Goal: Information Seeking & Learning: Learn about a topic

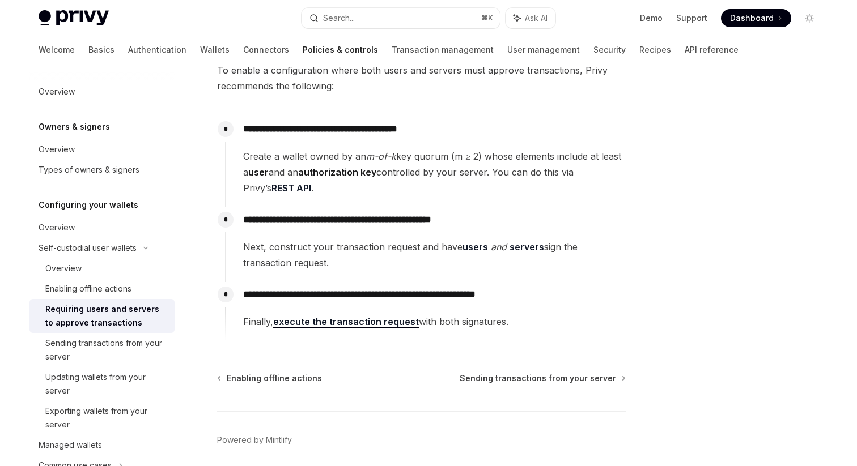
scroll to position [182, 0]
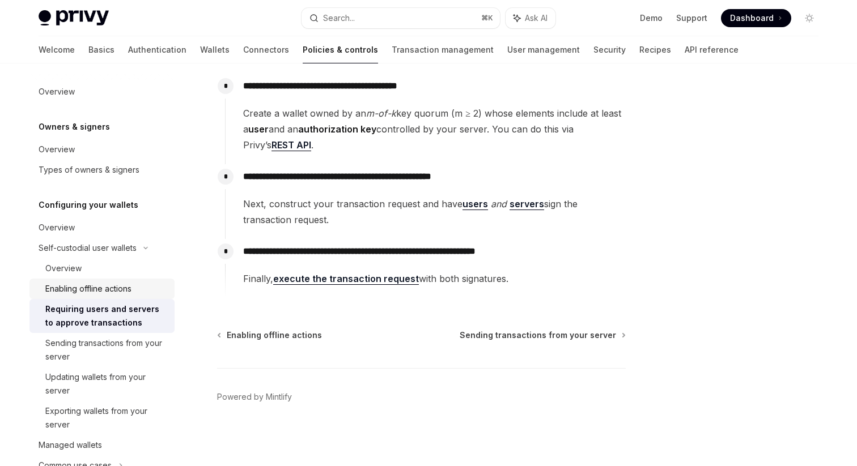
click at [120, 288] on div "Enabling offline actions" at bounding box center [88, 289] width 86 height 14
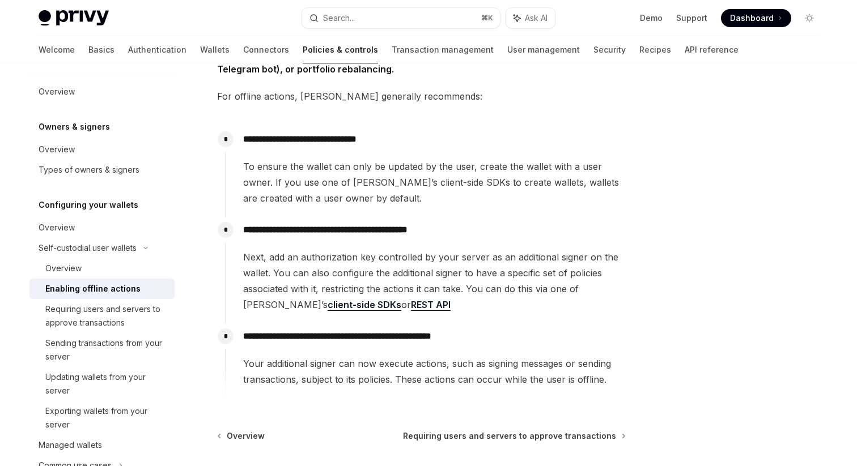
scroll to position [114, 0]
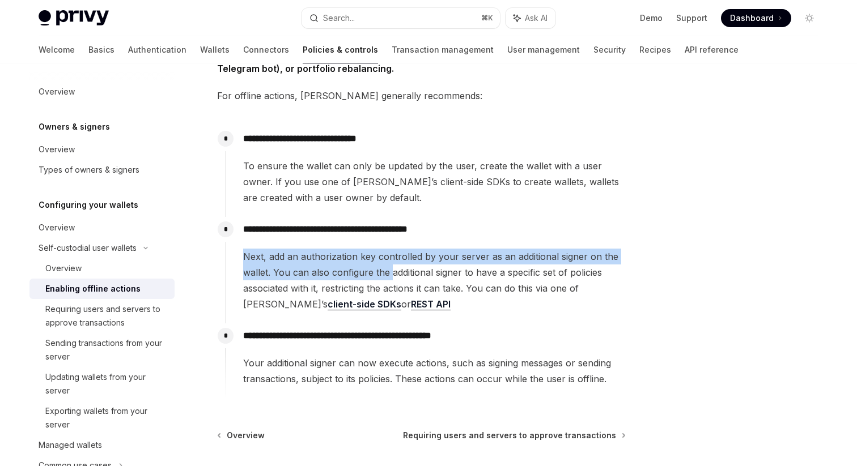
drag, startPoint x: 240, startPoint y: 254, endPoint x: 392, endPoint y: 279, distance: 153.8
click at [391, 278] on div "**********" at bounding box center [425, 264] width 400 height 95
click at [392, 279] on span "Next, add an authorization key controlled by your server as an additional signe…" at bounding box center [434, 280] width 382 height 63
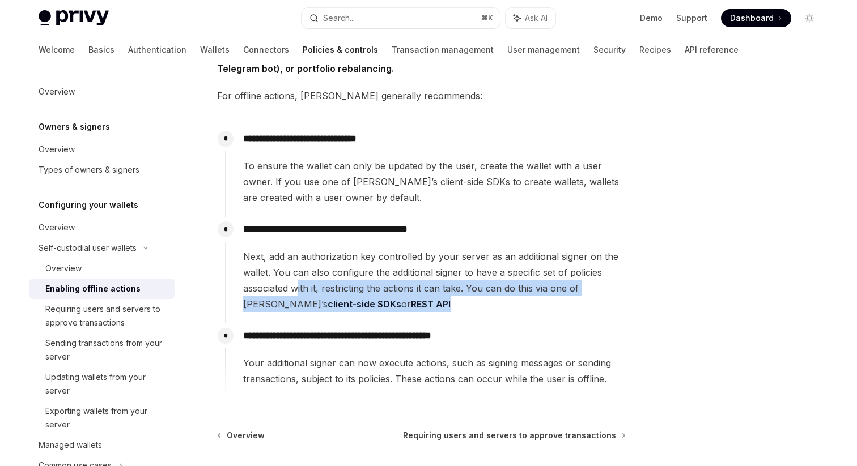
drag, startPoint x: 387, startPoint y: 296, endPoint x: 298, endPoint y: 283, distance: 90.4
click at [298, 283] on span "Next, add an authorization key controlled by your server as an additional signe…" at bounding box center [434, 280] width 382 height 63
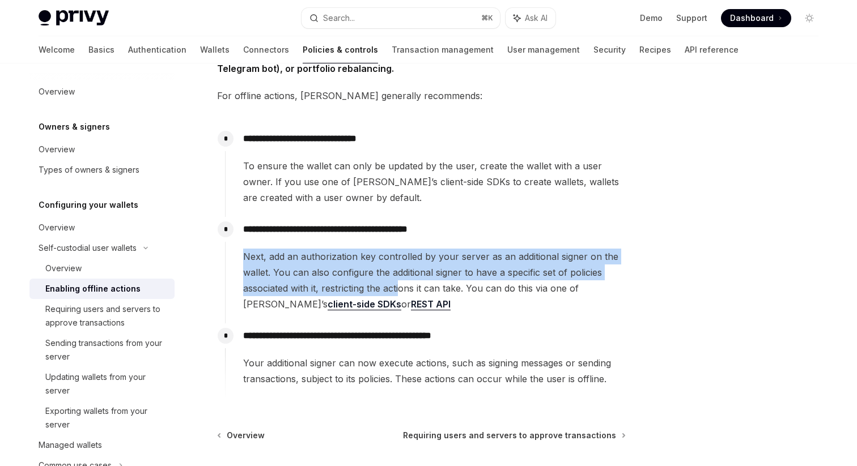
drag, startPoint x: 235, startPoint y: 254, endPoint x: 403, endPoint y: 296, distance: 172.7
click at [402, 295] on div "**********" at bounding box center [425, 264] width 400 height 95
click at [403, 296] on span "Next, add an authorization key controlled by your server as an additional signe…" at bounding box center [434, 280] width 382 height 63
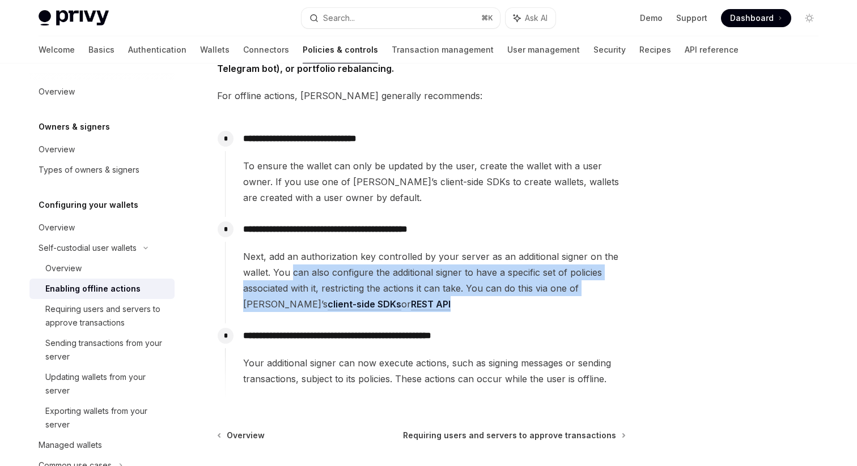
drag, startPoint x: 402, startPoint y: 299, endPoint x: 293, endPoint y: 276, distance: 110.5
click at [293, 276] on span "Next, add an authorization key controlled by your server as an additional signe…" at bounding box center [434, 280] width 382 height 63
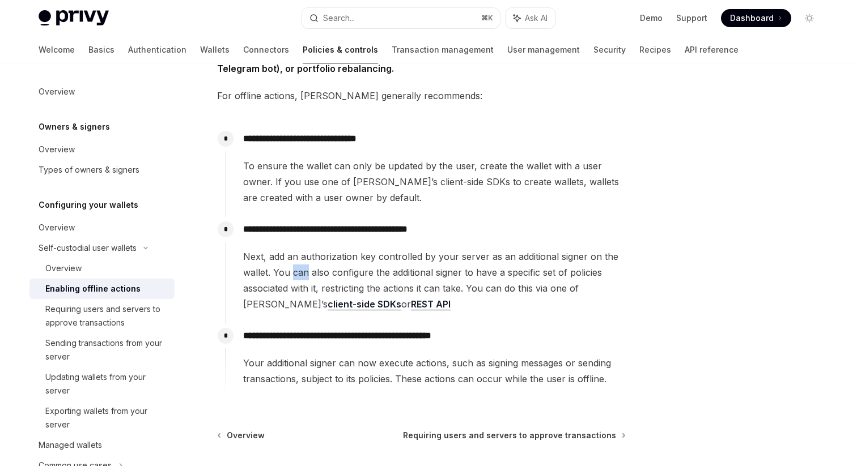
click at [293, 276] on span "Next, add an authorization key controlled by your server as an additional signe…" at bounding box center [434, 280] width 382 height 63
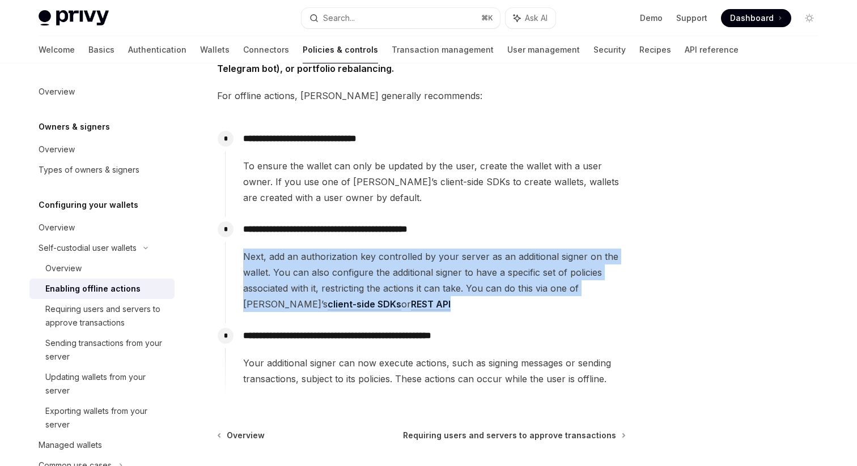
click at [293, 276] on span "Next, add an authorization key controlled by your server as an additional signe…" at bounding box center [434, 280] width 382 height 63
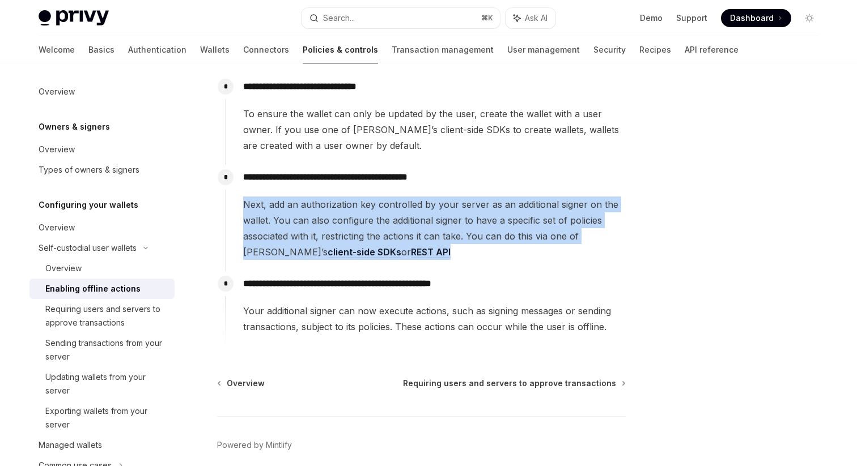
scroll to position [170, 0]
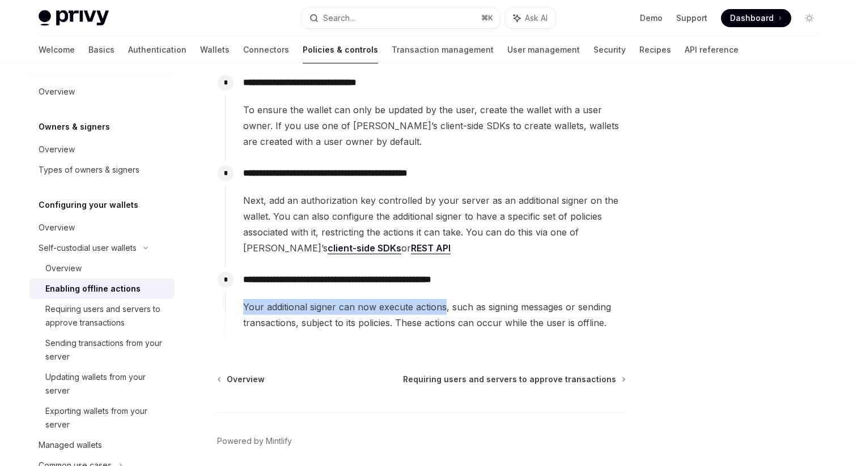
drag, startPoint x: 243, startPoint y: 306, endPoint x: 446, endPoint y: 302, distance: 202.8
click at [445, 303] on span "Your additional signer can now execute actions, such as signing messages or sen…" at bounding box center [434, 315] width 382 height 32
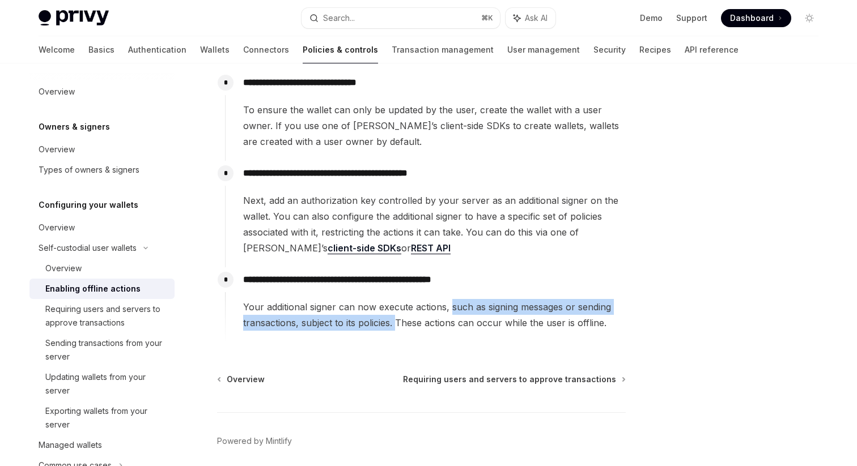
drag, startPoint x: 449, startPoint y: 306, endPoint x: 395, endPoint y: 325, distance: 57.2
click at [395, 325] on span "Your additional signer can now execute actions, such as signing messages or sen…" at bounding box center [434, 315] width 382 height 32
drag, startPoint x: 395, startPoint y: 325, endPoint x: 603, endPoint y: 314, distance: 207.6
click at [603, 314] on span "Your additional signer can now execute actions, such as signing messages or sen…" at bounding box center [434, 315] width 382 height 32
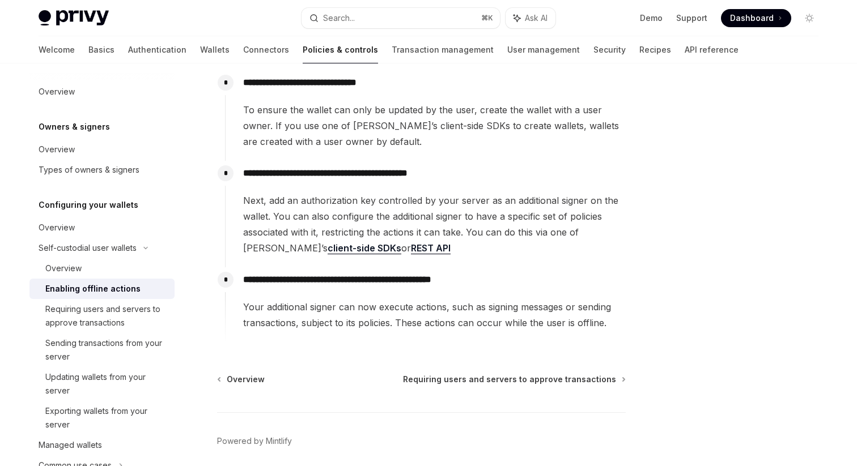
click at [599, 317] on span "Your additional signer can now execute actions, such as signing messages or sen…" at bounding box center [434, 315] width 382 height 32
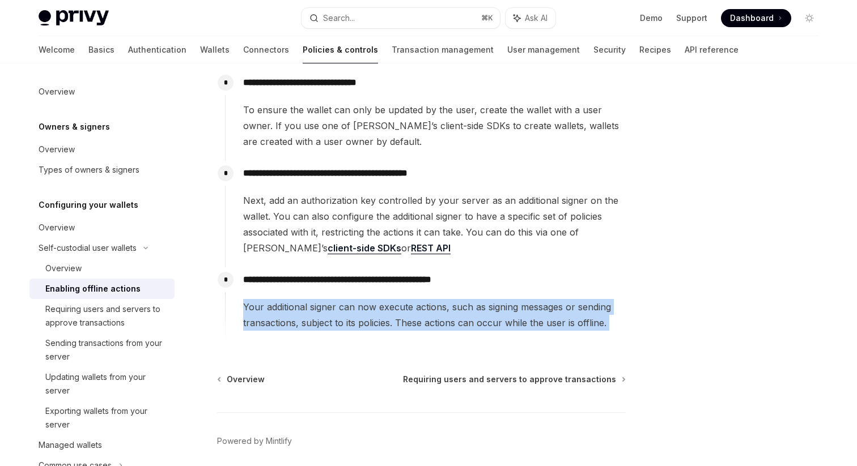
click at [599, 317] on span "Your additional signer can now execute actions, such as signing messages or sen…" at bounding box center [434, 315] width 382 height 32
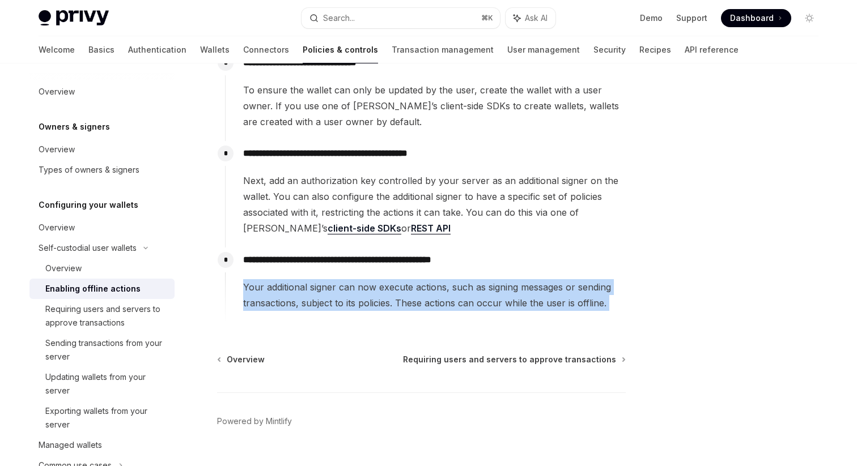
scroll to position [193, 0]
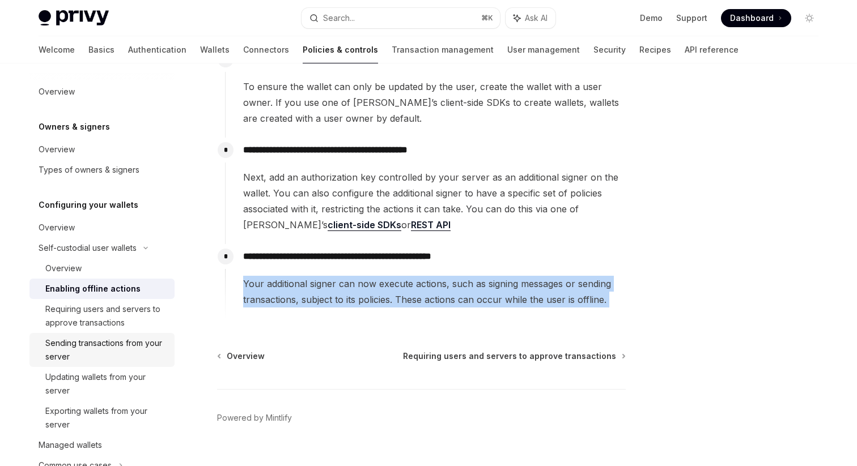
click at [131, 345] on div "Sending transactions from your server" at bounding box center [106, 349] width 122 height 27
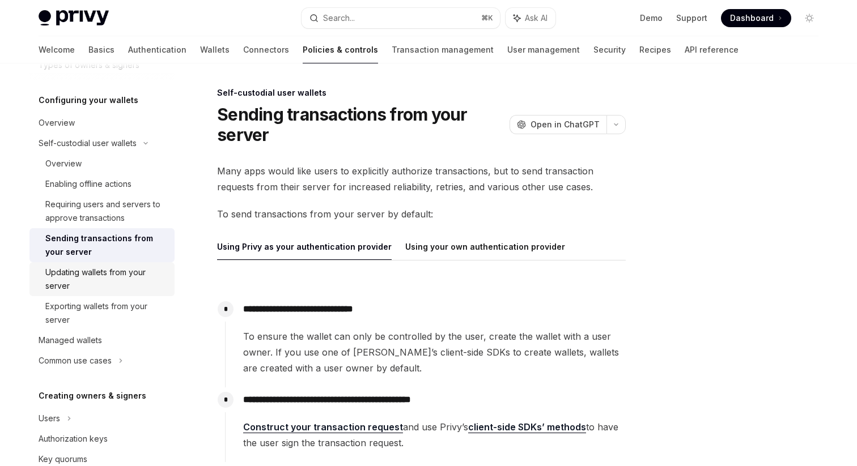
scroll to position [112, 0]
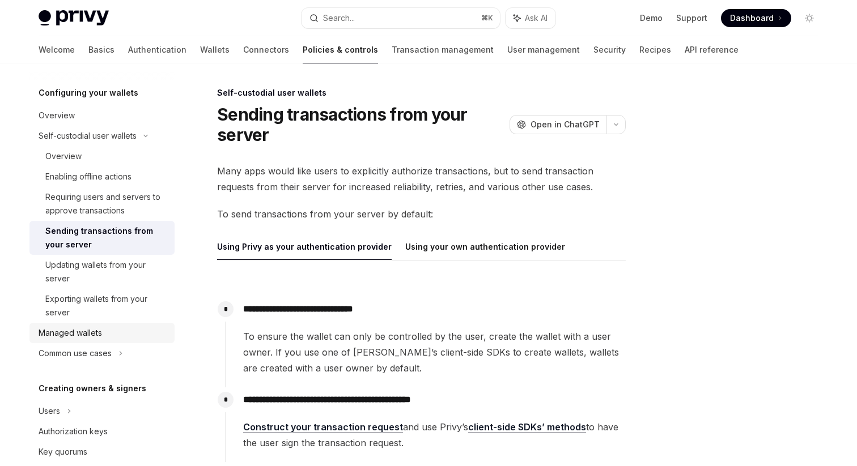
click at [118, 339] on div "Managed wallets" at bounding box center [103, 333] width 129 height 14
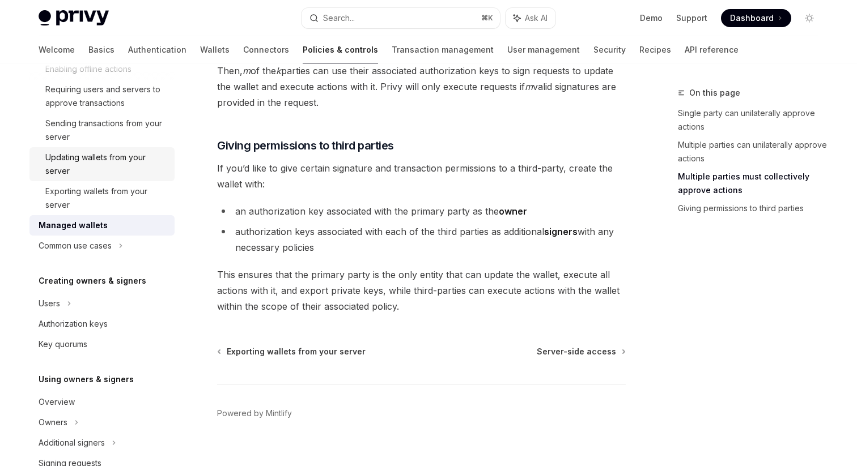
scroll to position [253, 0]
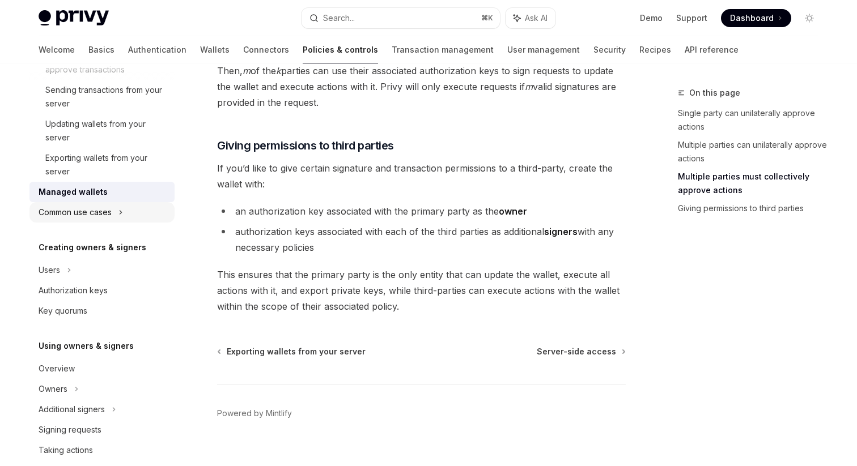
click at [118, 217] on div "Common use cases" at bounding box center [101, 212] width 145 height 20
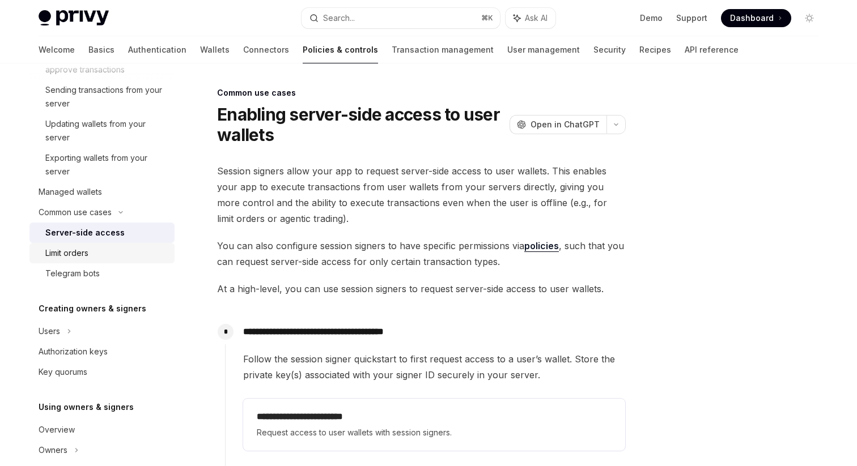
click at [113, 248] on div "Limit orders" at bounding box center [106, 253] width 122 height 14
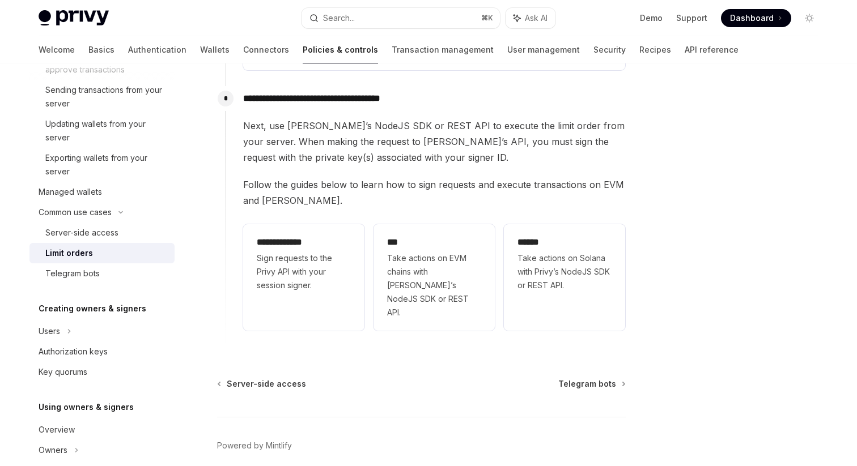
scroll to position [339, 0]
click at [121, 282] on link "Telegram bots" at bounding box center [101, 273] width 145 height 20
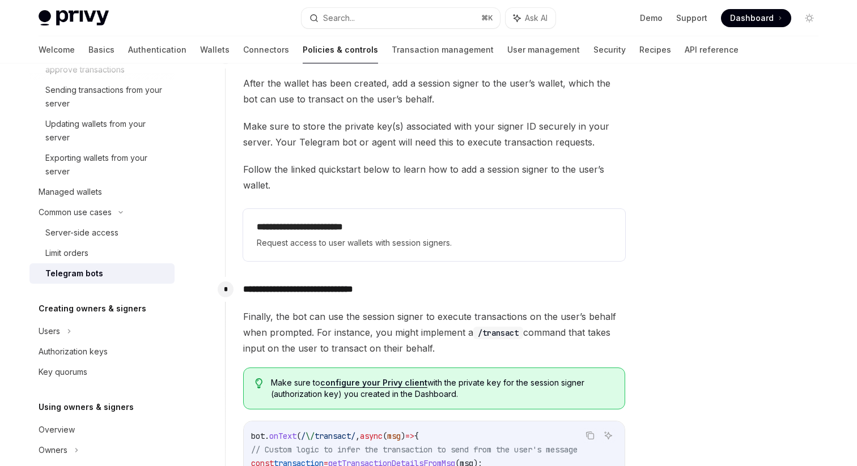
scroll to position [521, 0]
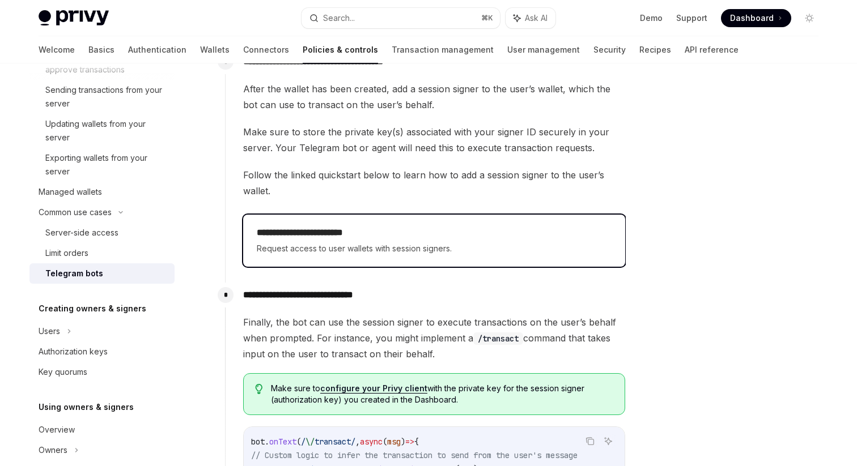
click at [305, 215] on div "**********" at bounding box center [434, 241] width 382 height 52
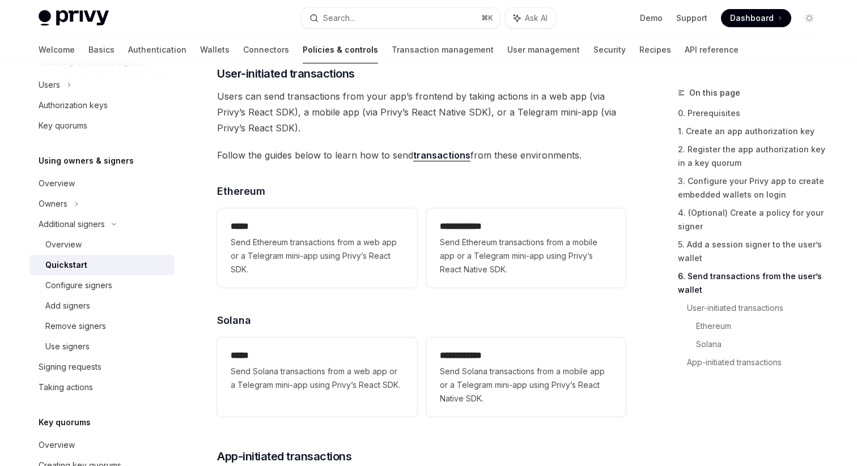
scroll to position [2372, 0]
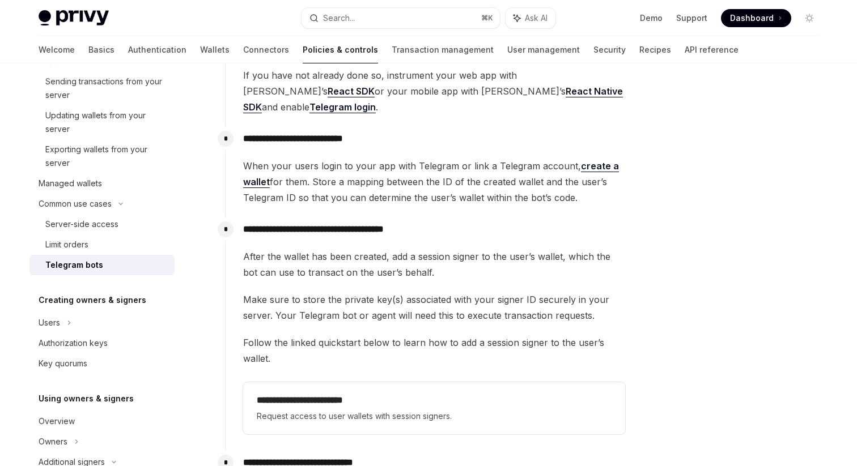
scroll to position [360, 0]
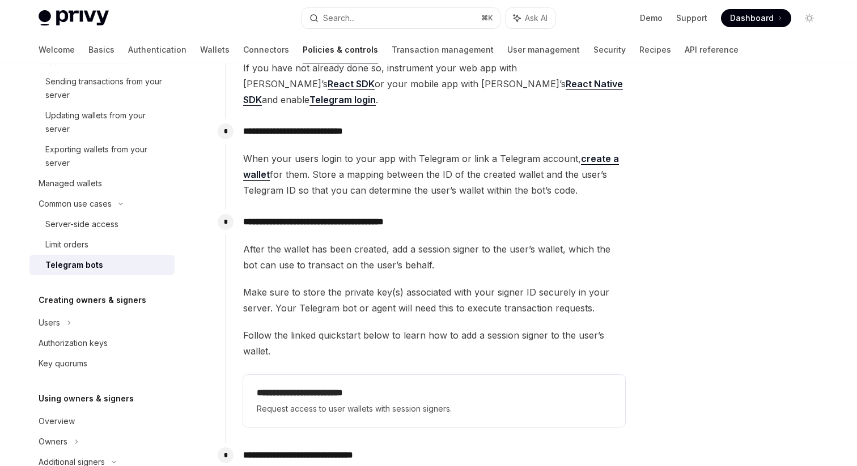
click at [374, 78] on link "React SDK" at bounding box center [350, 84] width 47 height 12
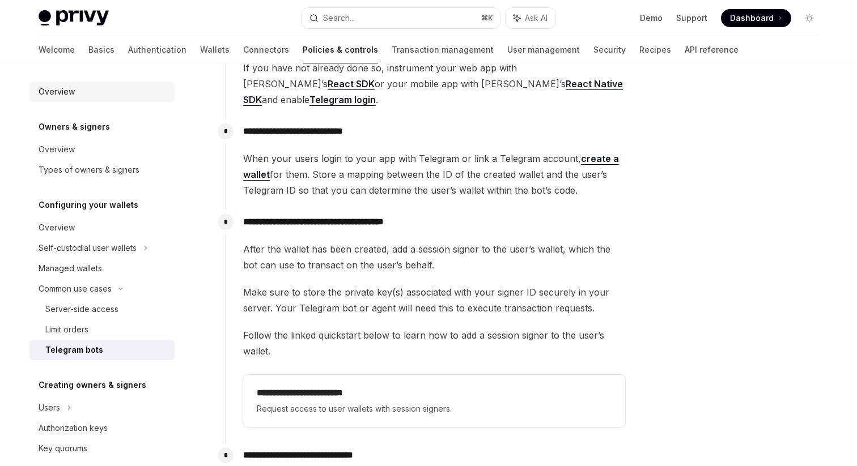
click at [63, 97] on div "Overview" at bounding box center [57, 92] width 36 height 14
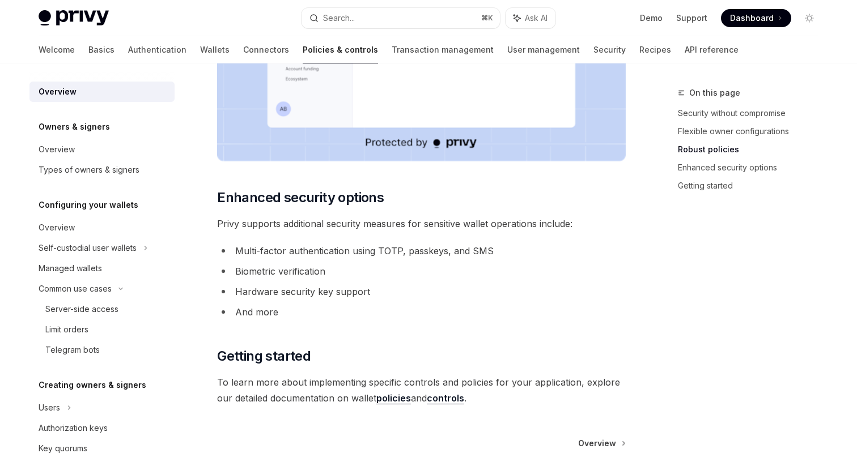
scroll to position [971, 0]
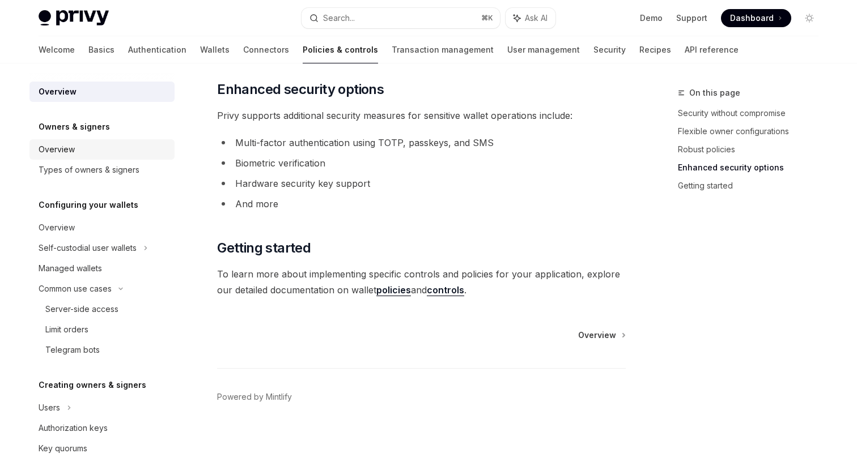
click at [91, 148] on div "Overview" at bounding box center [103, 150] width 129 height 14
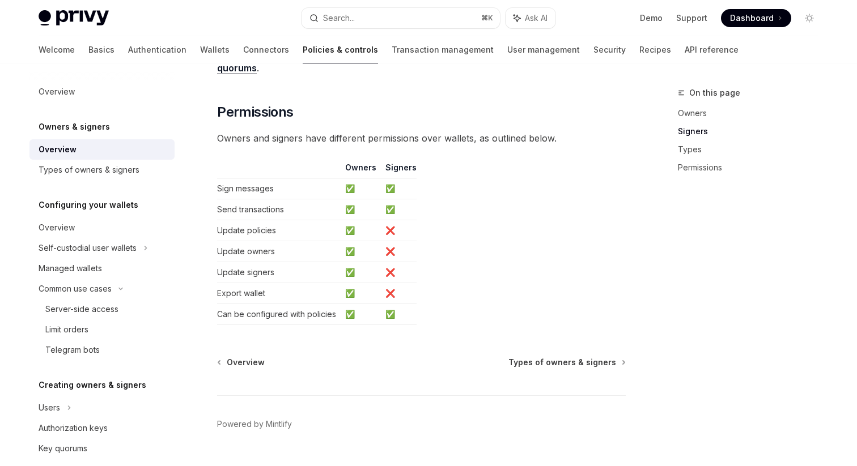
scroll to position [966, 0]
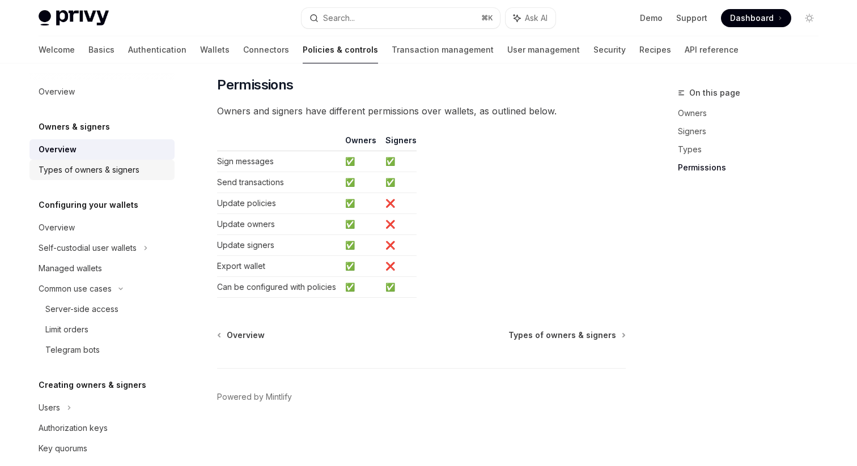
click at [129, 169] on div "Types of owners & signers" at bounding box center [89, 170] width 101 height 14
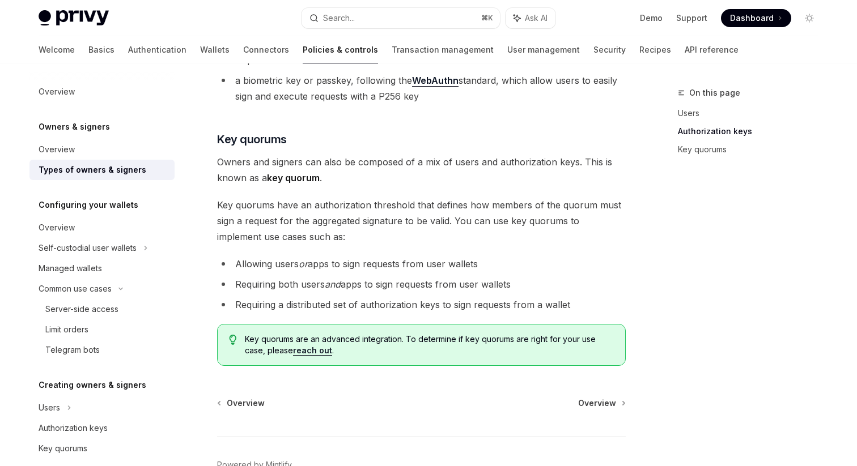
scroll to position [461, 0]
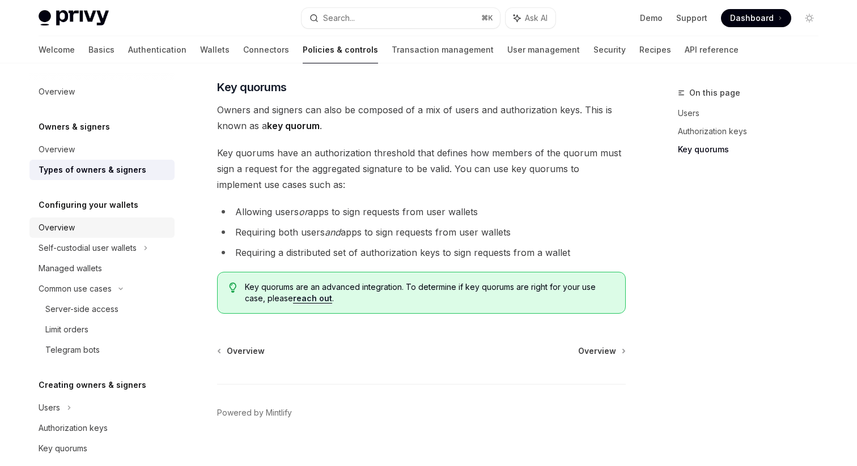
click at [121, 228] on div "Overview" at bounding box center [103, 228] width 129 height 14
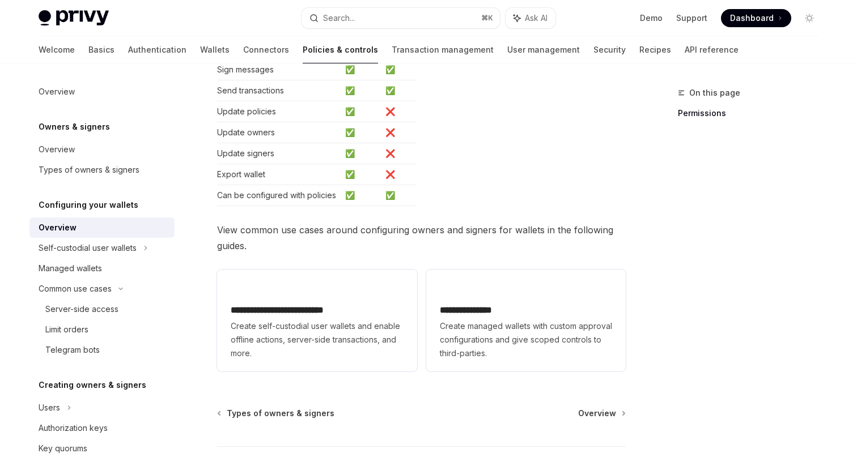
scroll to position [312, 0]
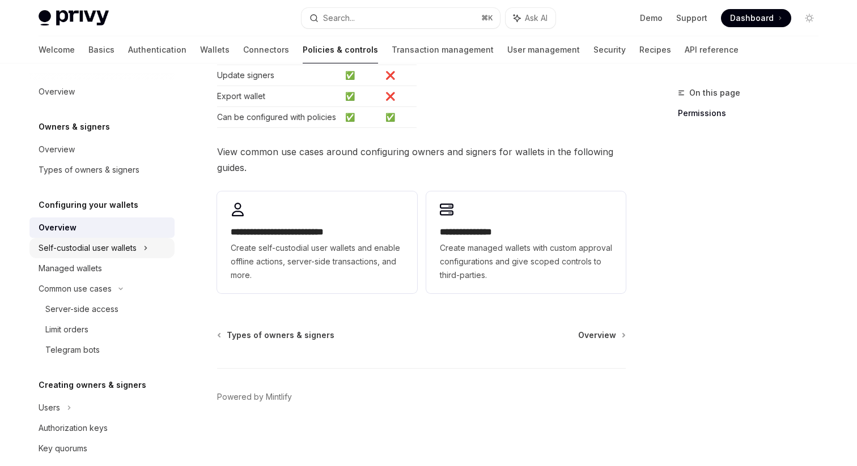
click at [131, 256] on div "Self-custodial user wallets" at bounding box center [101, 248] width 145 height 20
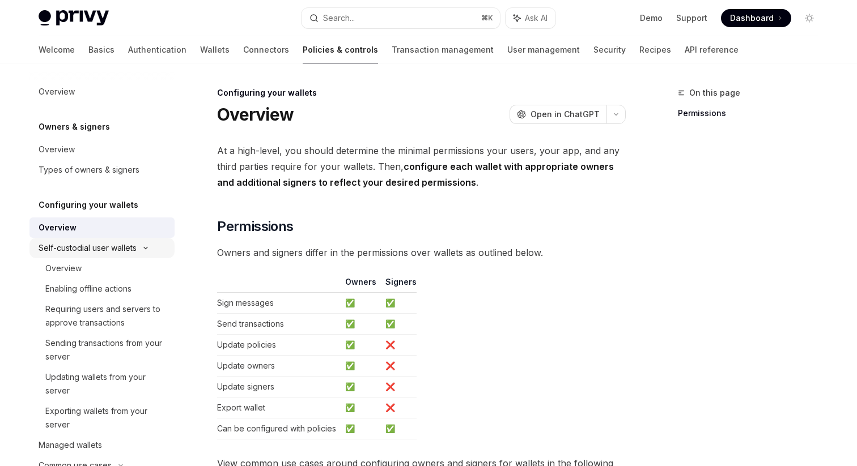
type textarea "*"
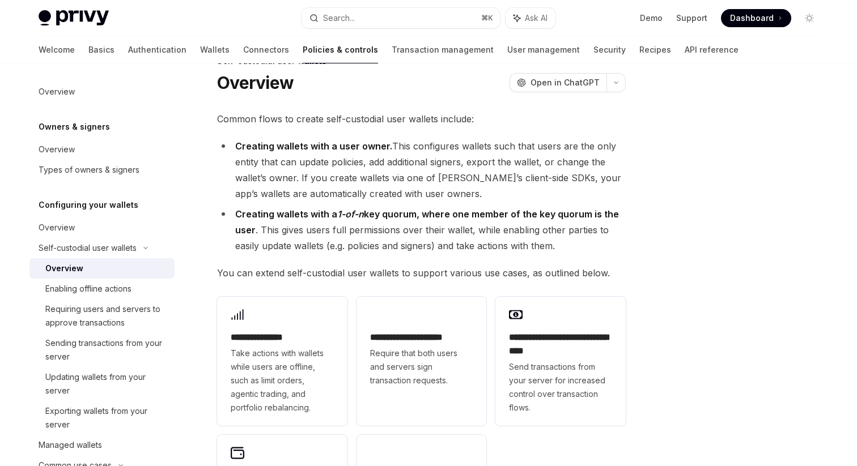
scroll to position [33, 0]
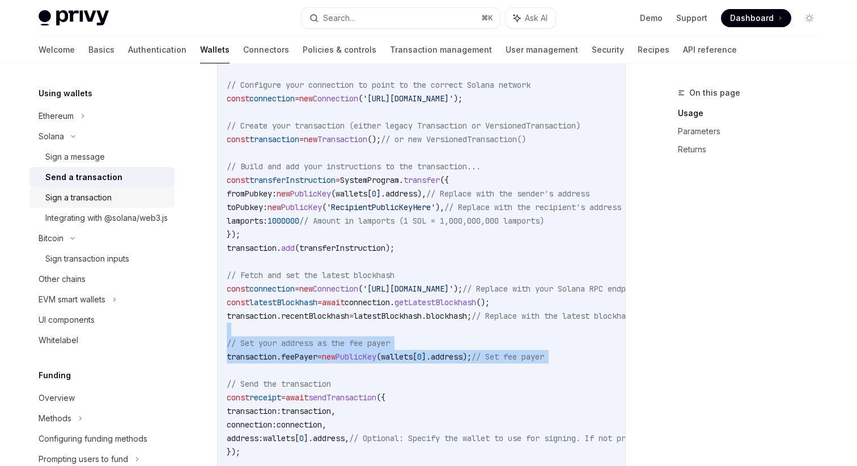
scroll to position [304, 0]
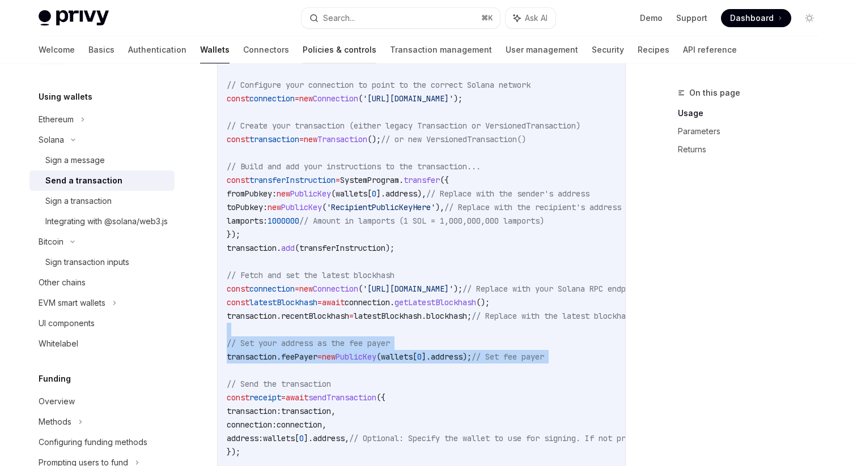
click at [302, 50] on link "Policies & controls" at bounding box center [339, 49] width 74 height 27
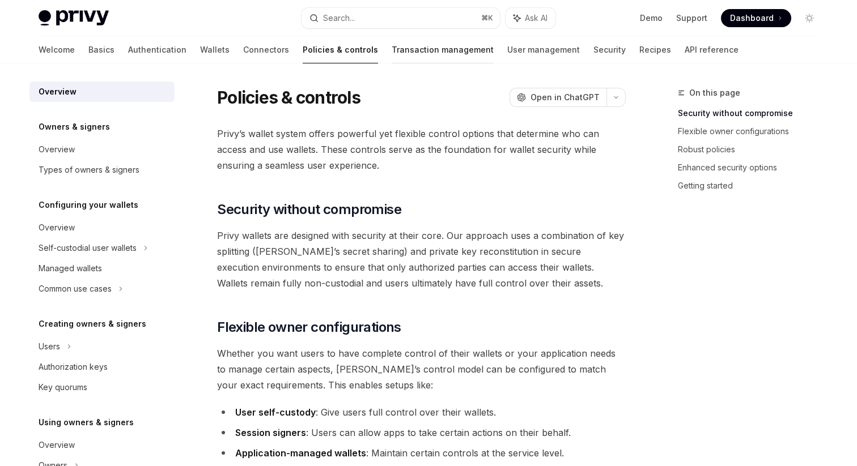
click at [391, 49] on link "Transaction management" at bounding box center [442, 49] width 102 height 27
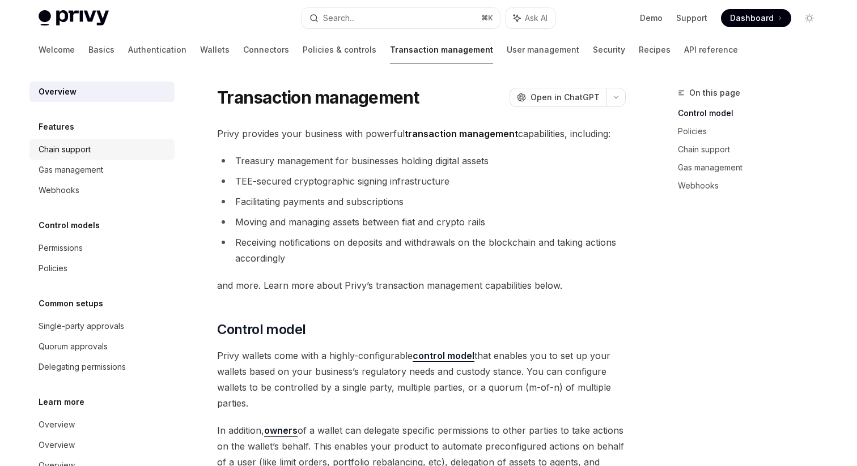
click at [141, 146] on div "Chain support" at bounding box center [103, 150] width 129 height 14
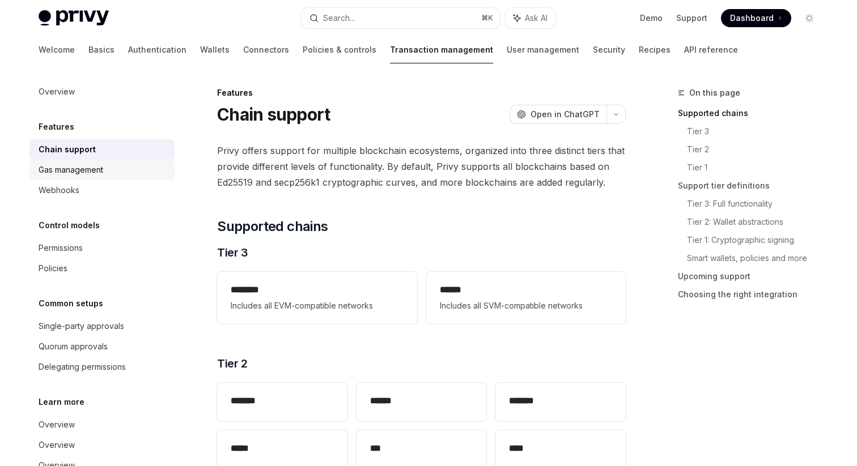
click at [135, 177] on link "Gas management" at bounding box center [101, 170] width 145 height 20
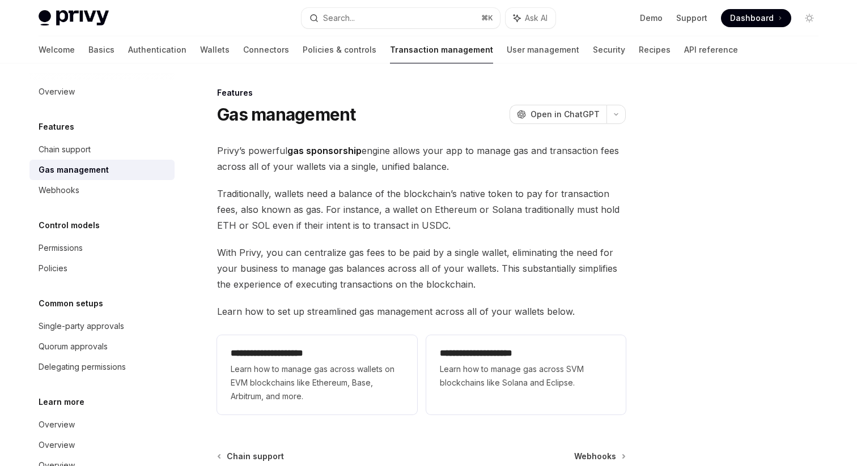
scroll to position [32, 0]
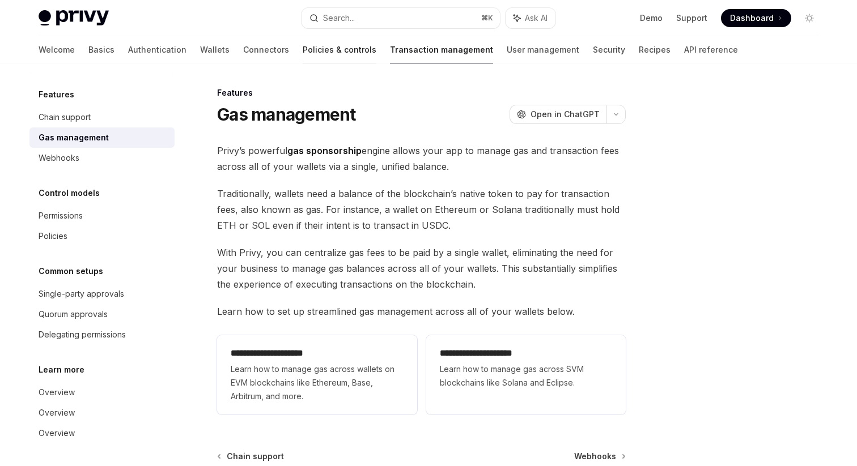
click at [302, 62] on link "Policies & controls" at bounding box center [339, 49] width 74 height 27
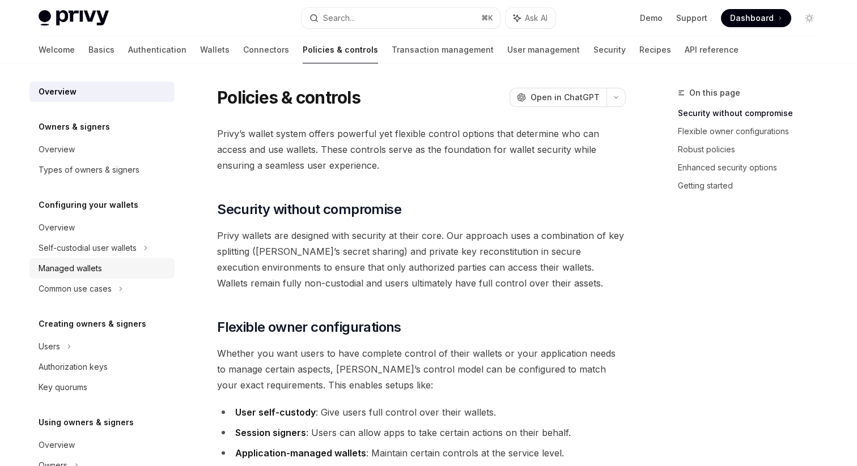
click at [117, 265] on div "Managed wallets" at bounding box center [103, 269] width 129 height 14
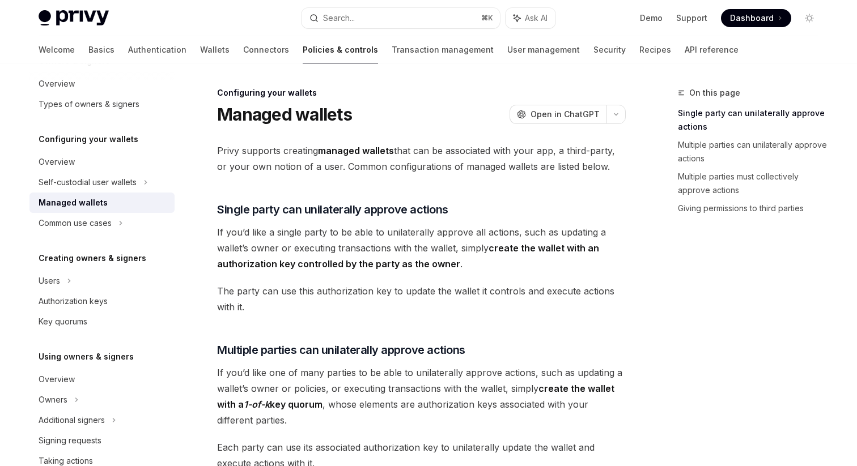
scroll to position [99, 0]
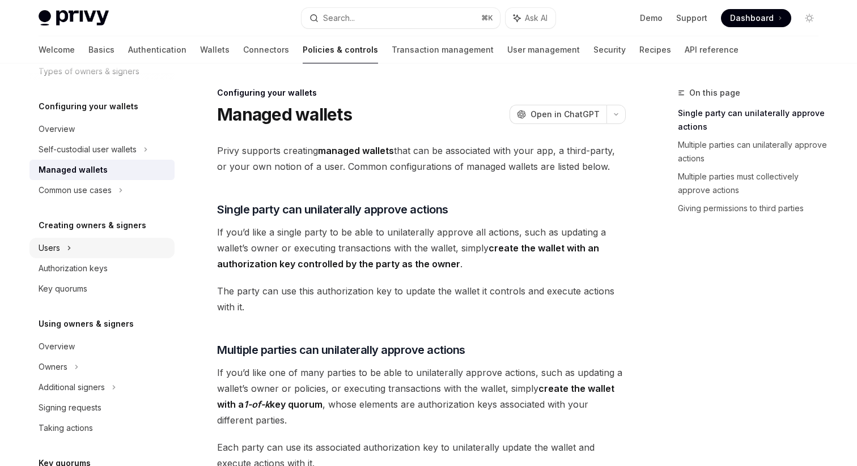
click at [120, 249] on div "Users" at bounding box center [101, 248] width 145 height 20
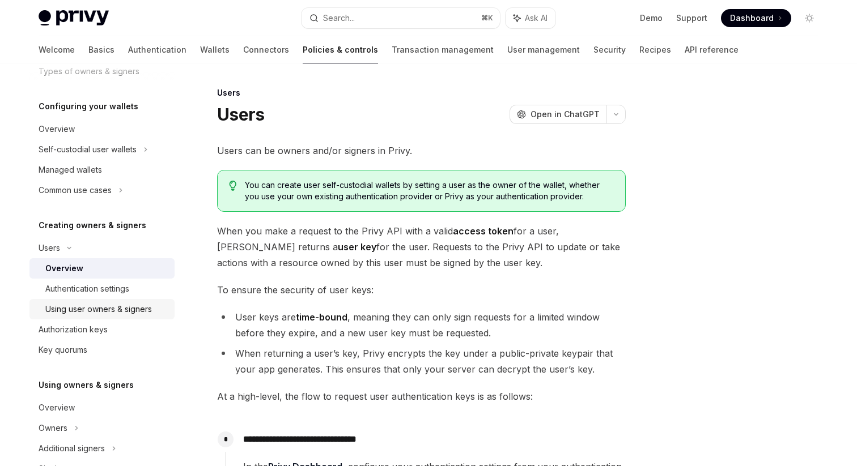
click at [143, 300] on link "Using user owners & signers" at bounding box center [101, 309] width 145 height 20
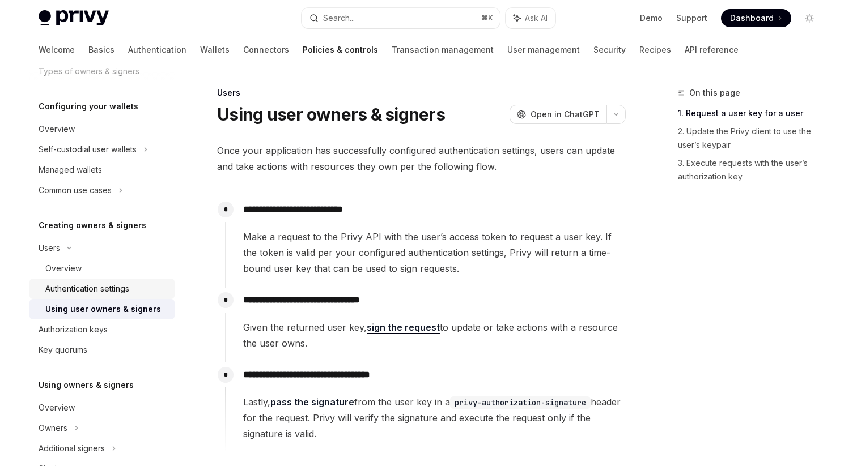
click at [147, 291] on div "Authentication settings" at bounding box center [106, 289] width 122 height 14
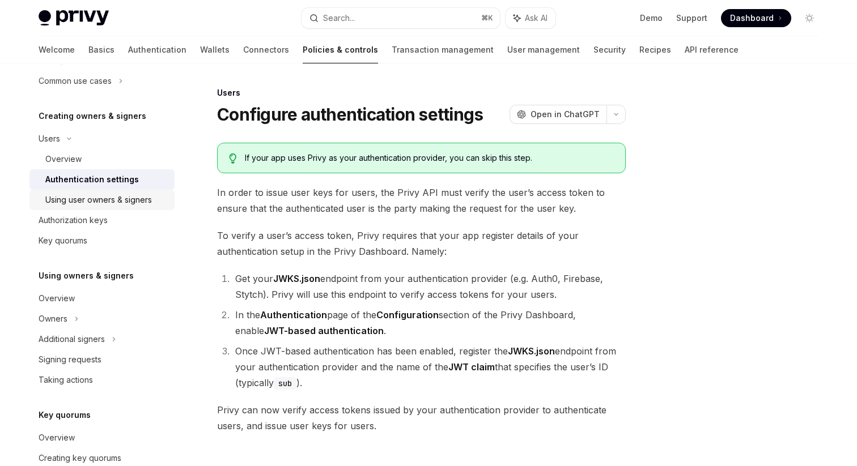
scroll to position [214, 0]
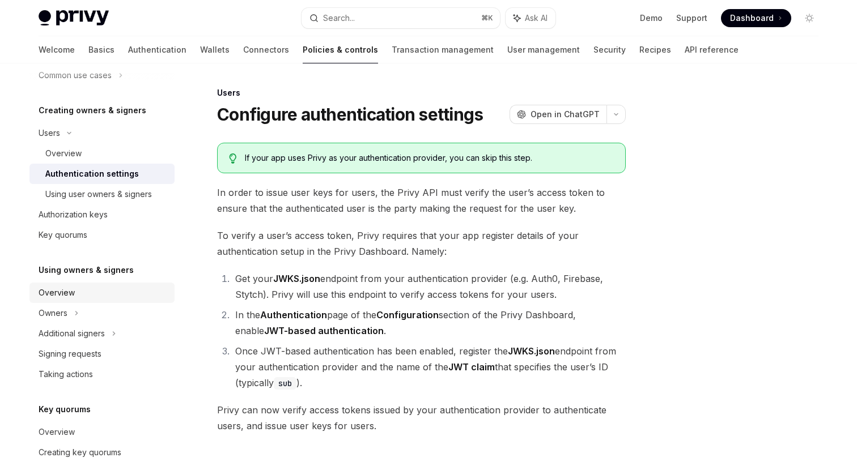
click at [149, 293] on div "Overview" at bounding box center [103, 293] width 129 height 14
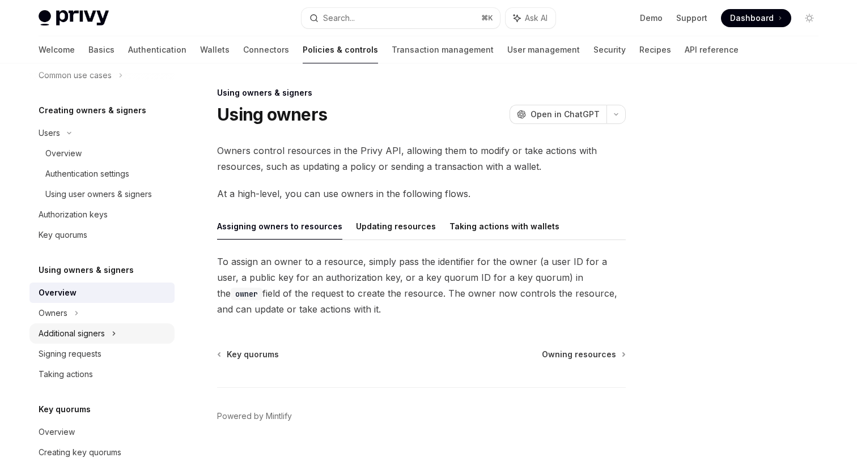
click at [146, 330] on div "Additional signers" at bounding box center [101, 333] width 145 height 20
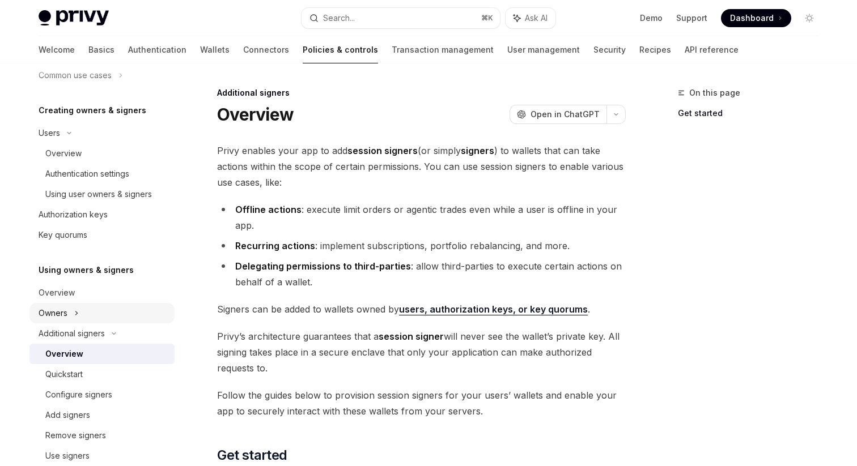
click at [147, 45] on div "Owners" at bounding box center [101, 34] width 145 height 20
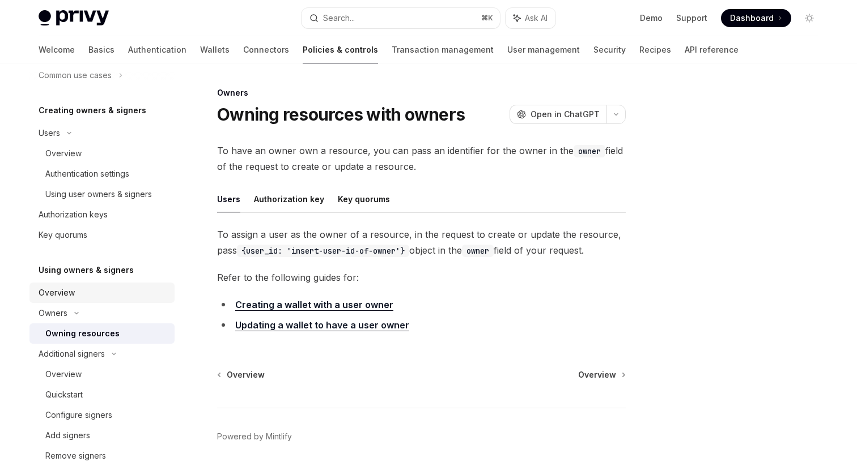
click at [150, 284] on link "Overview" at bounding box center [101, 293] width 145 height 20
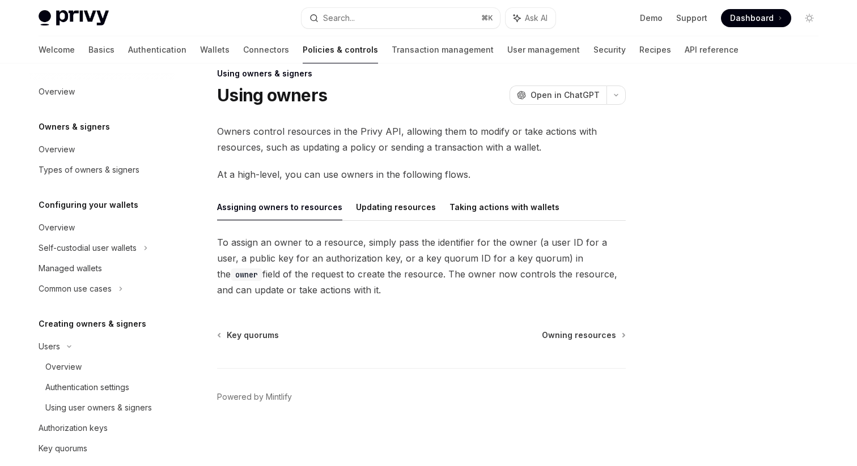
click at [564, 47] on div "Welcome Basics Authentication Wallets Connectors Policies & controls Transactio…" at bounding box center [389, 49] width 700 height 27
click at [566, 47] on div "Welcome Basics Authentication Wallets Connectors Policies & controls Transactio…" at bounding box center [389, 49] width 700 height 27
click at [639, 48] on link "Recipes" at bounding box center [655, 49] width 32 height 27
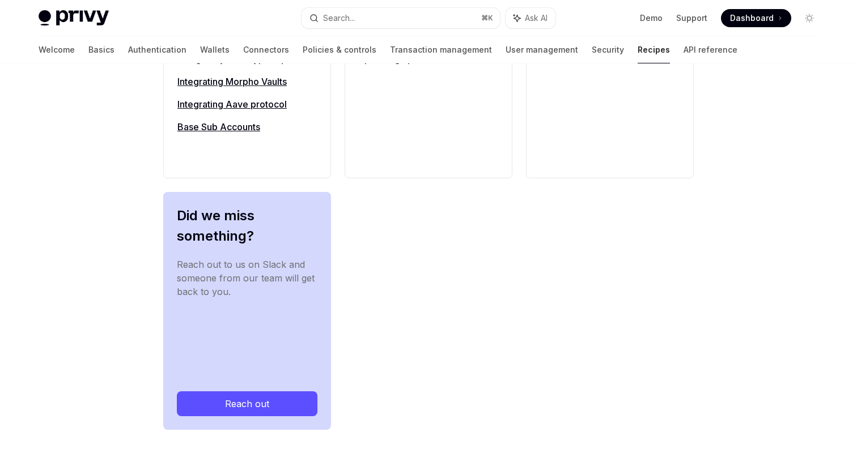
scroll to position [19, 0]
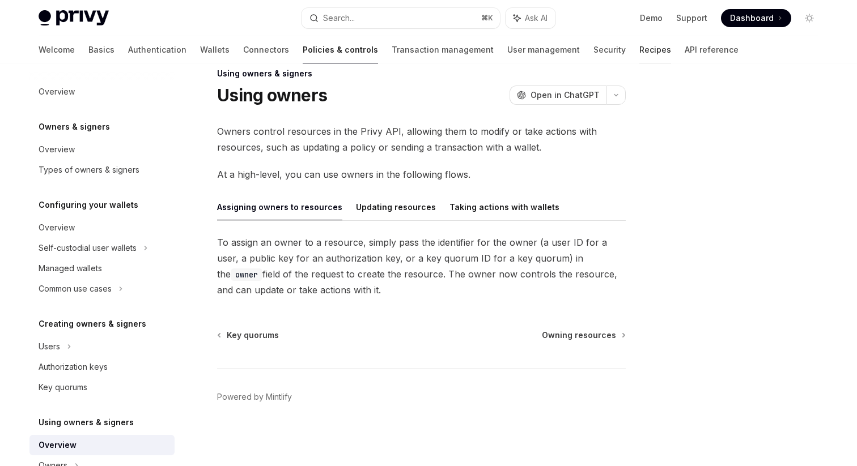
click at [639, 44] on link "Recipes" at bounding box center [655, 49] width 32 height 27
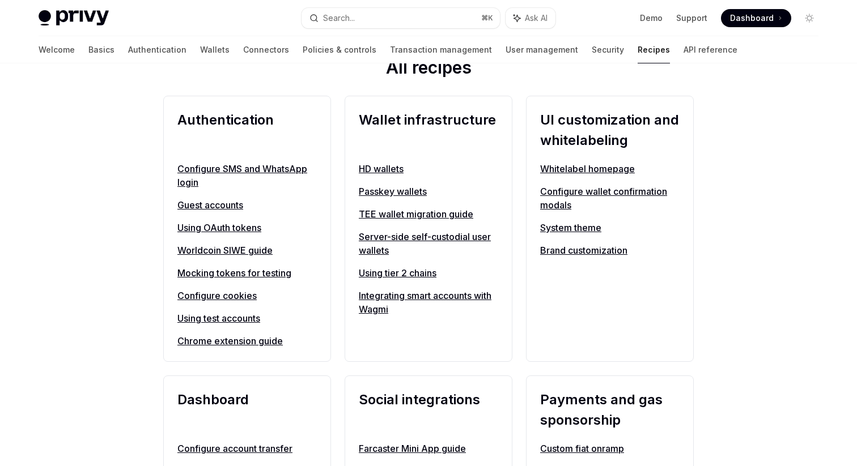
scroll to position [104, 0]
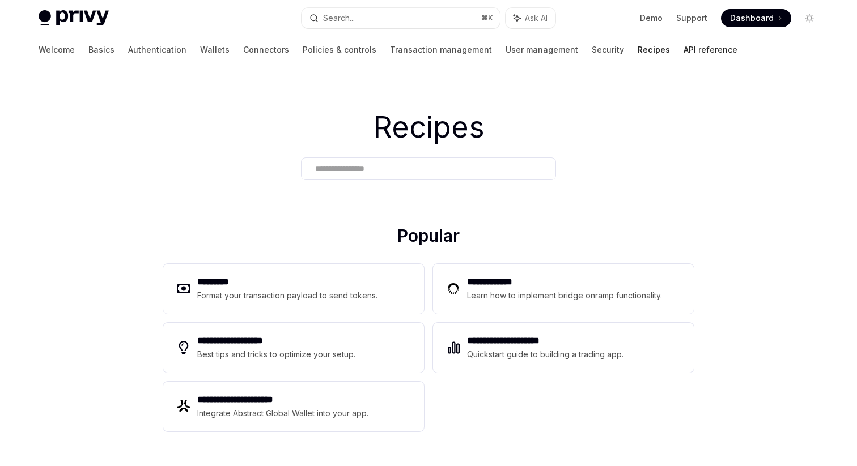
click at [683, 47] on link "API reference" at bounding box center [710, 49] width 54 height 27
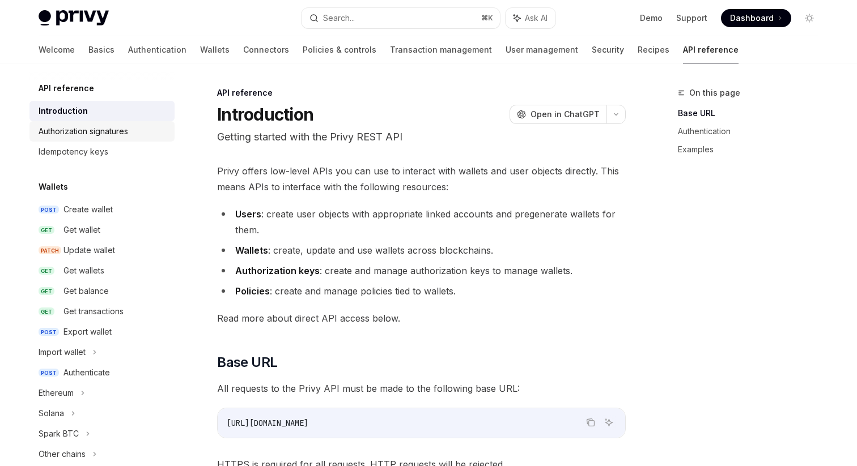
click at [124, 126] on div "Authorization signatures" at bounding box center [84, 132] width 90 height 14
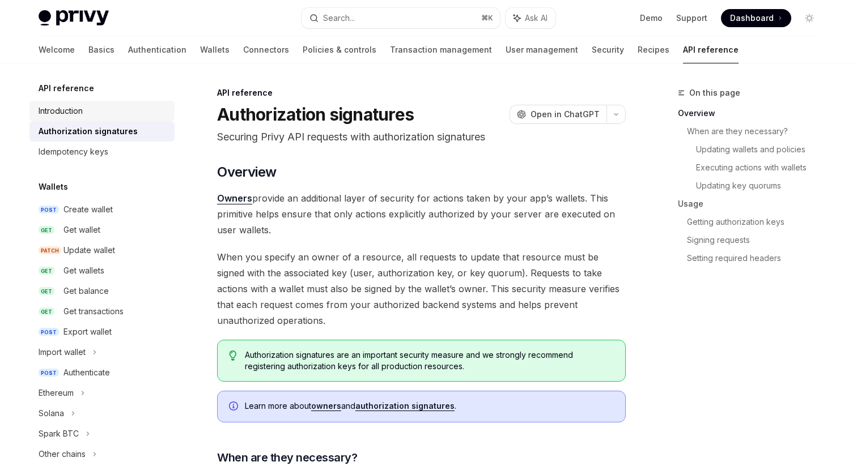
click at [124, 106] on div "Introduction" at bounding box center [103, 111] width 129 height 14
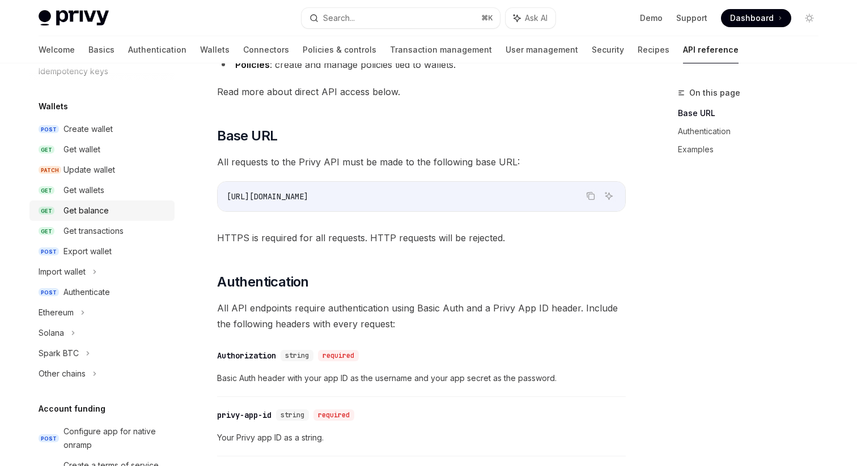
scroll to position [81, 0]
click at [126, 236] on div "Get transactions" at bounding box center [115, 231] width 104 height 14
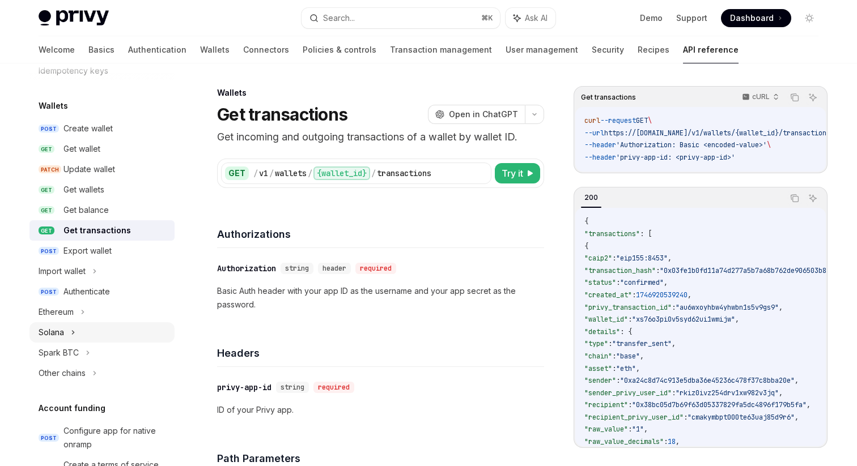
click at [116, 332] on div "Solana" at bounding box center [101, 332] width 145 height 20
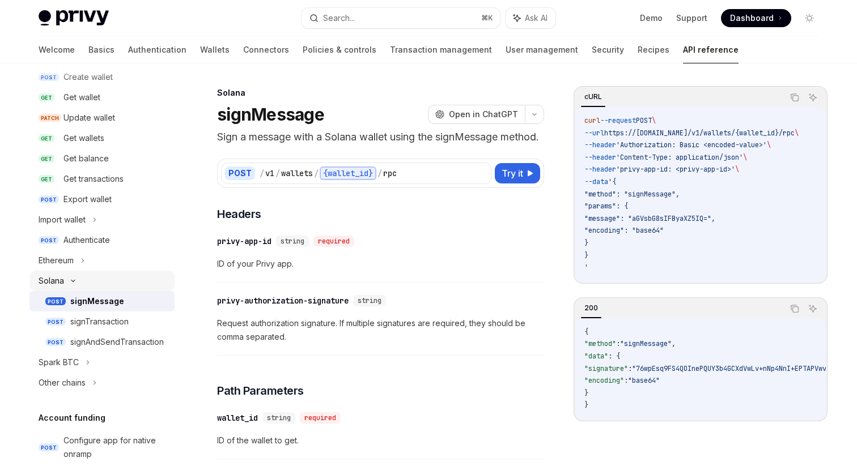
scroll to position [144, 0]
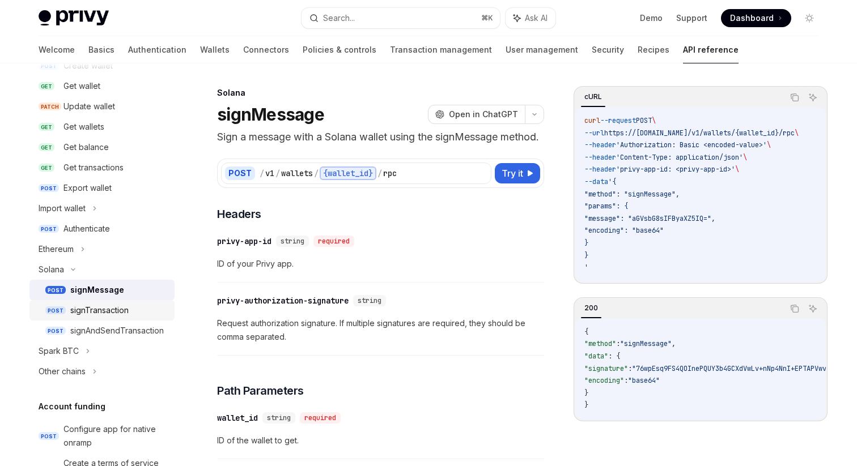
click at [130, 310] on div "signTransaction" at bounding box center [118, 311] width 97 height 14
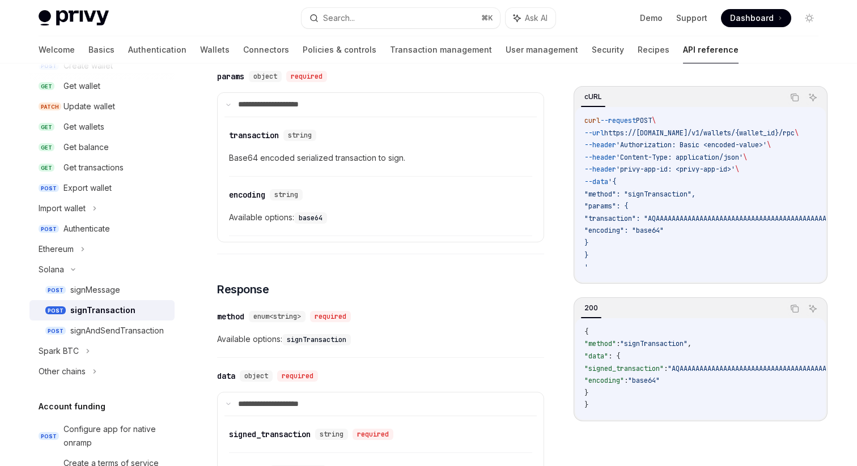
scroll to position [753, 0]
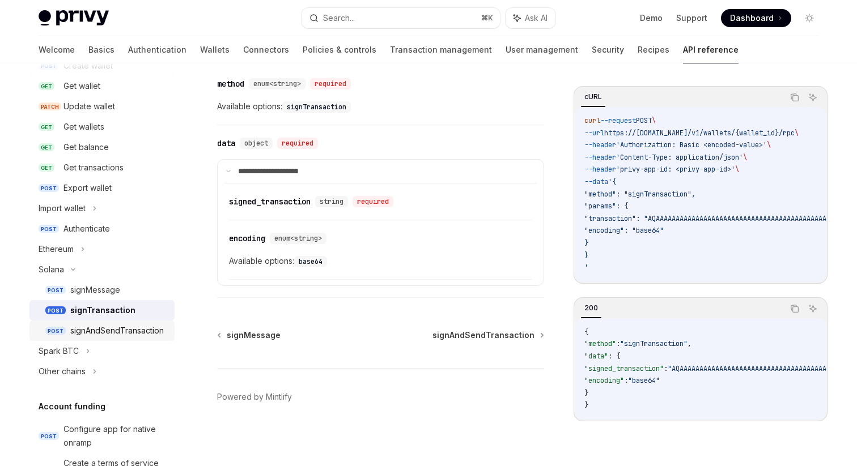
click at [129, 335] on div "signAndSendTransaction" at bounding box center [116, 331] width 93 height 14
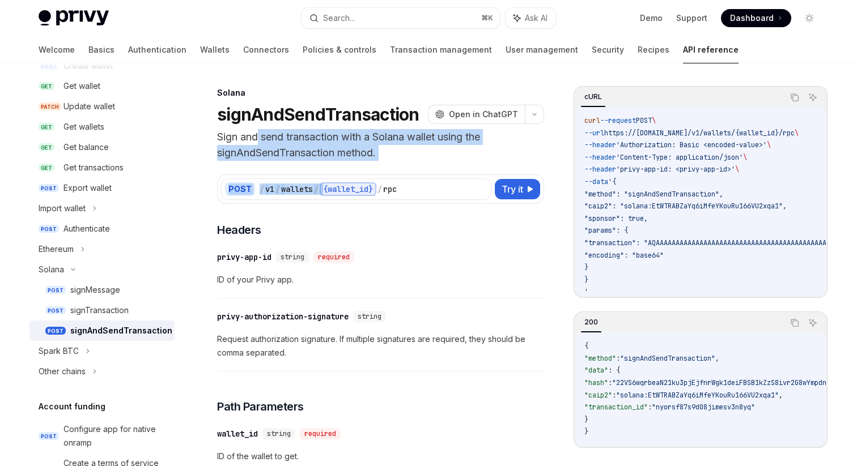
drag, startPoint x: 260, startPoint y: 140, endPoint x: 334, endPoint y: 161, distance: 76.7
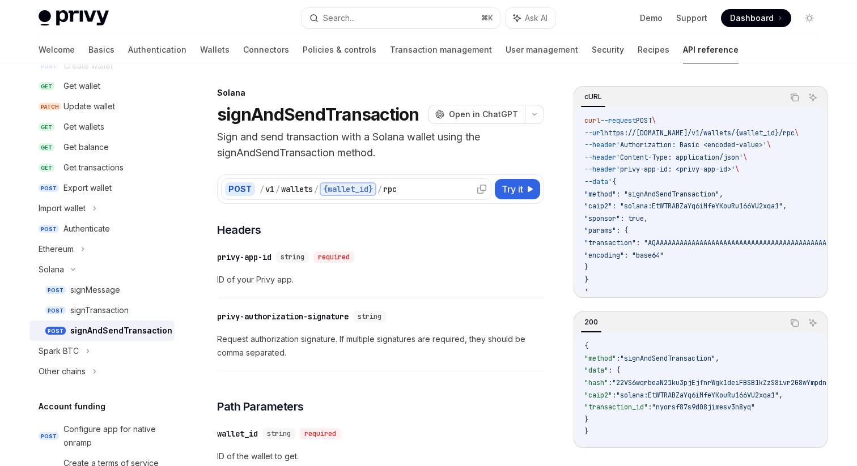
click at [357, 189] on div "{wallet_id}" at bounding box center [347, 189] width 57 height 14
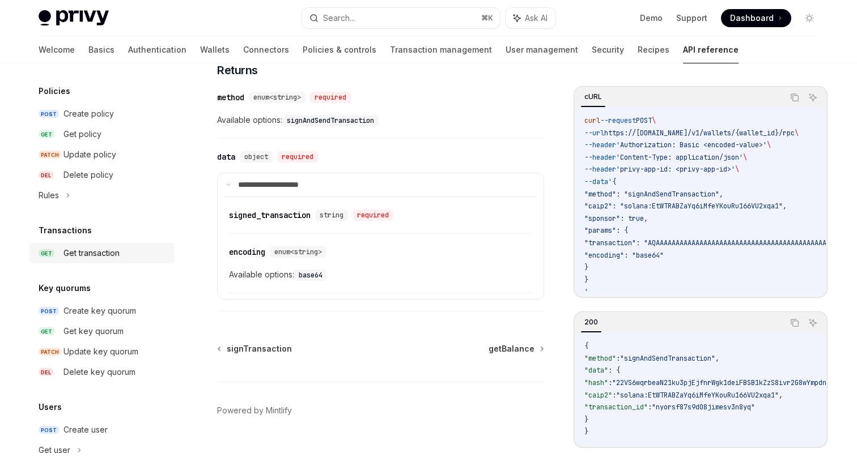
scroll to position [786, 0]
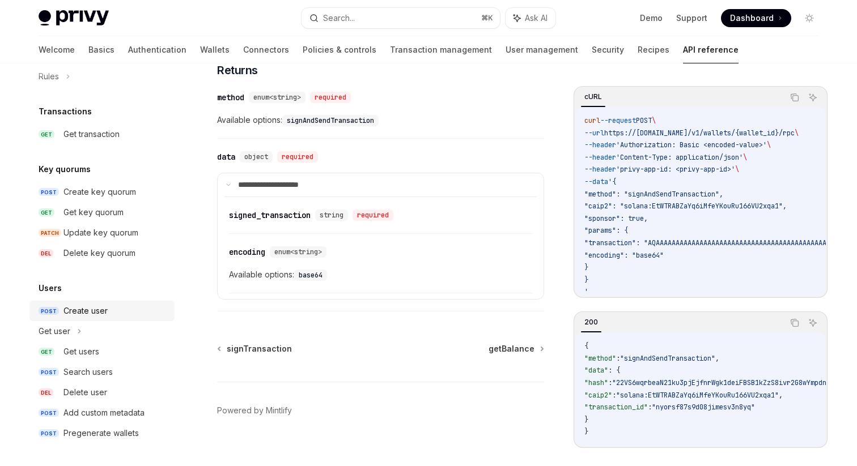
click at [123, 309] on div "Create user" at bounding box center [115, 311] width 104 height 14
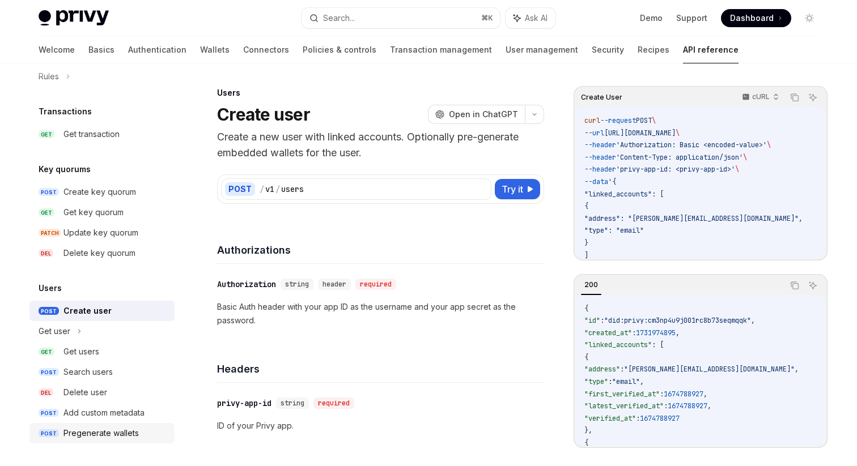
click at [130, 441] on link "POST Pregenerate wallets" at bounding box center [101, 433] width 145 height 20
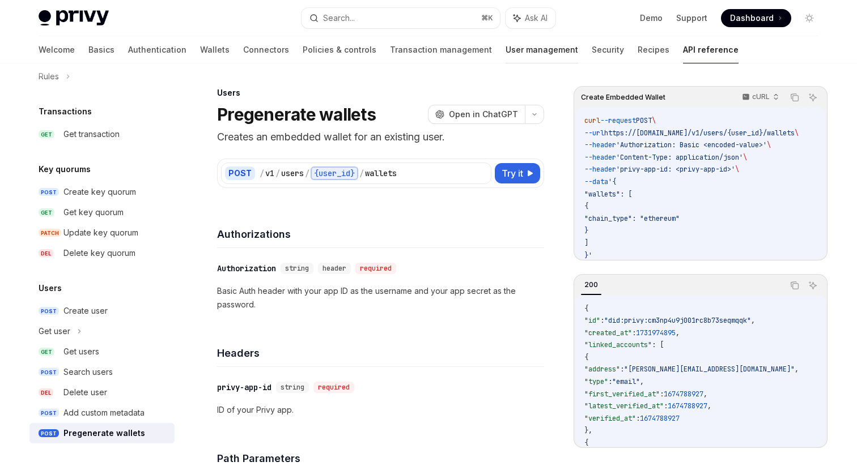
click at [505, 48] on link "User management" at bounding box center [541, 49] width 73 height 27
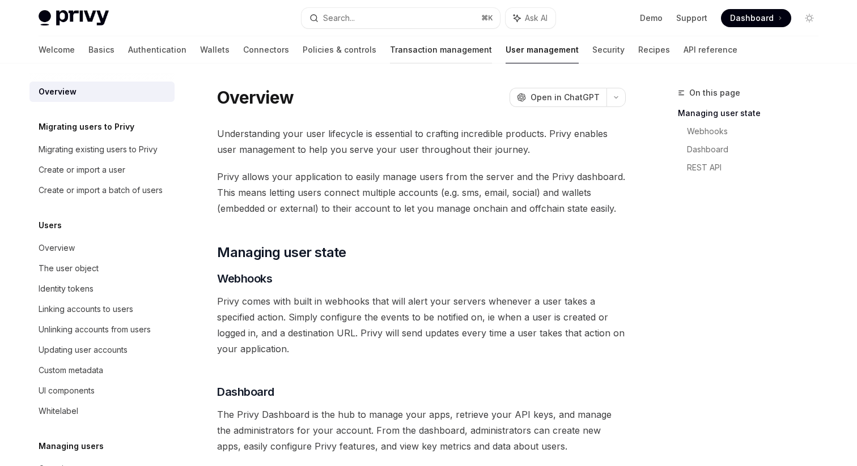
click at [390, 47] on link "Transaction management" at bounding box center [441, 49] width 102 height 27
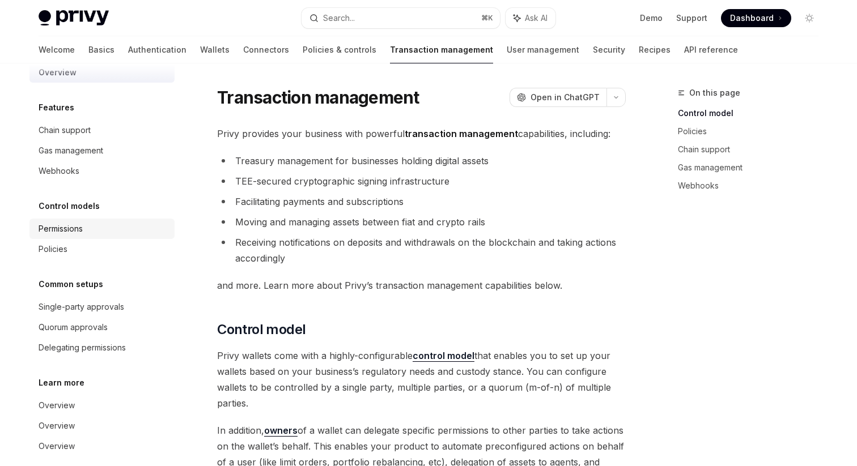
scroll to position [32, 0]
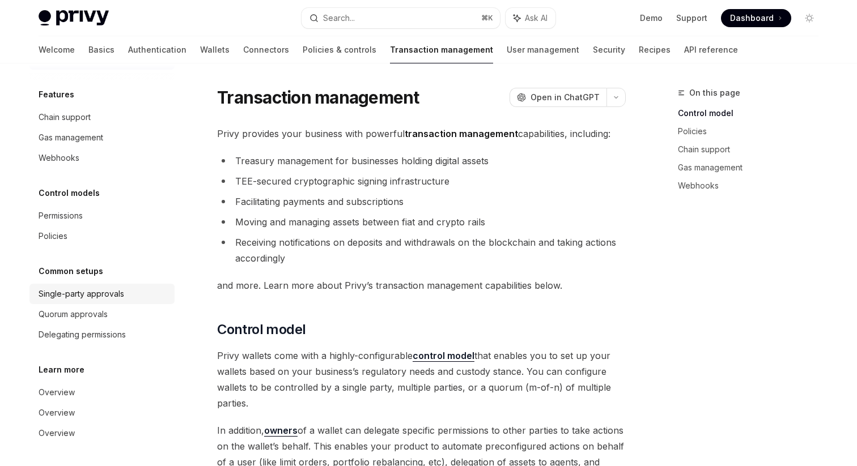
click at [106, 296] on div "Single-party approvals" at bounding box center [82, 294] width 86 height 14
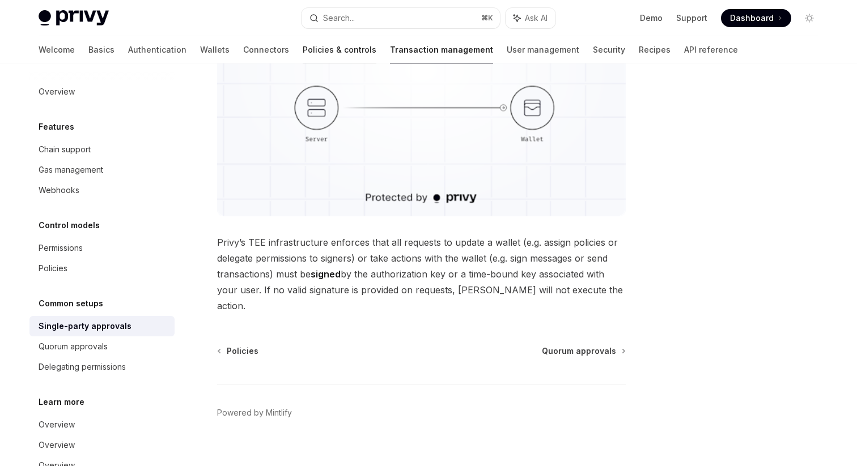
click at [302, 46] on link "Policies & controls" at bounding box center [339, 49] width 74 height 27
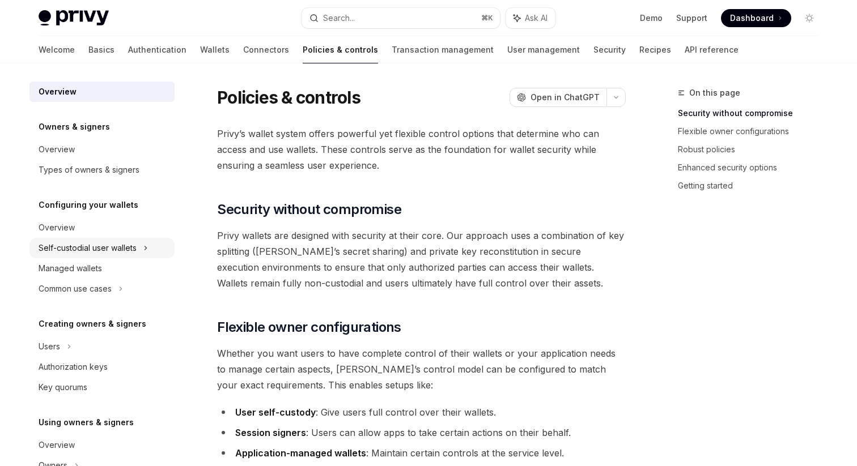
click at [132, 252] on div "Self-custodial user wallets" at bounding box center [88, 248] width 98 height 14
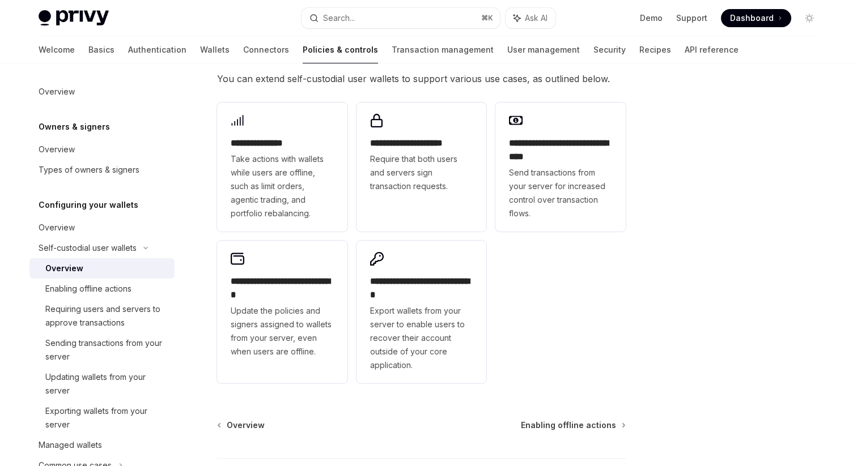
scroll to position [316, 0]
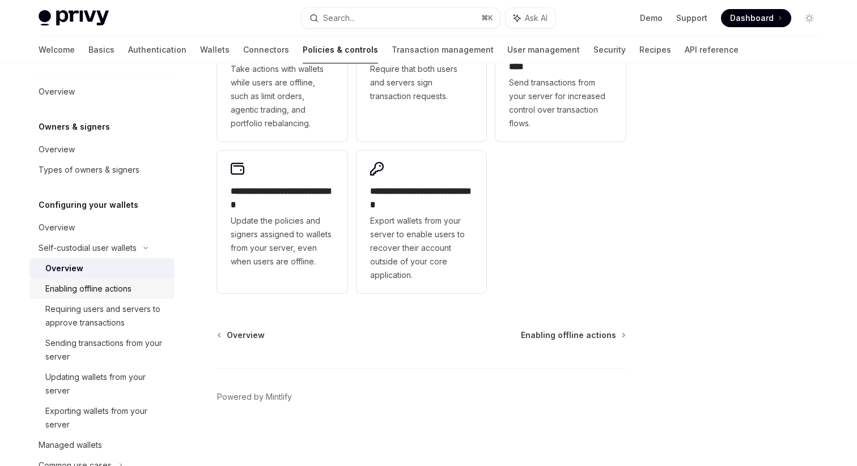
click at [142, 289] on div "Enabling offline actions" at bounding box center [106, 289] width 122 height 14
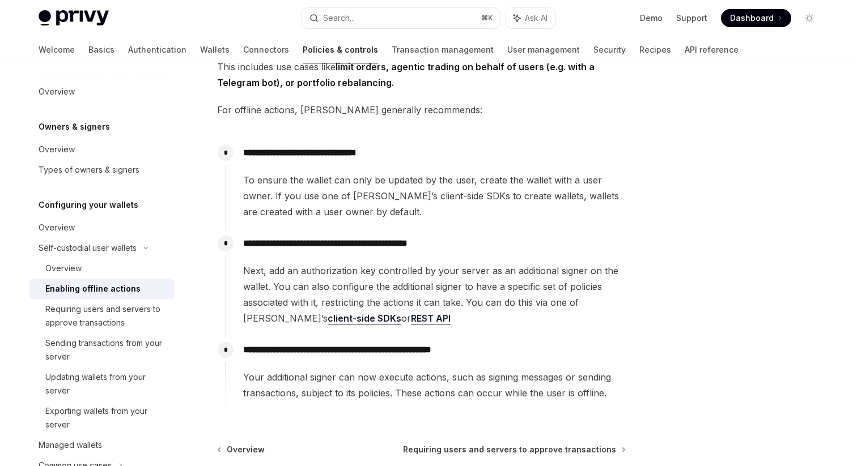
scroll to position [101, 0]
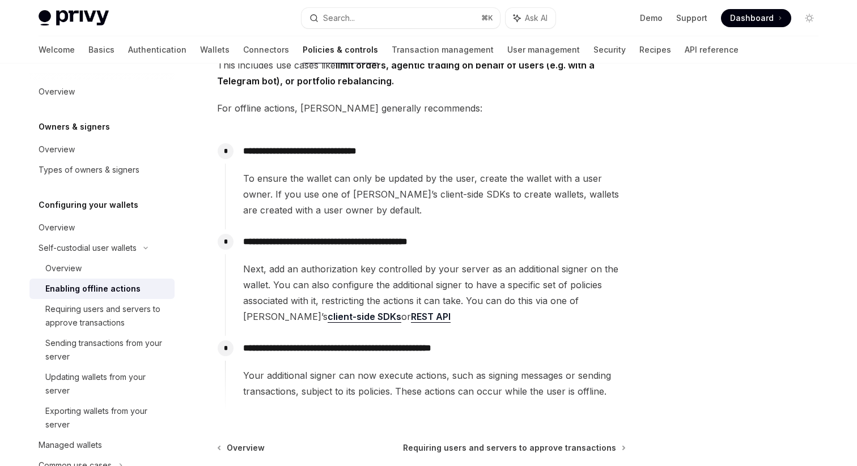
click at [327, 316] on link "client-side SDKs" at bounding box center [364, 317] width 74 height 12
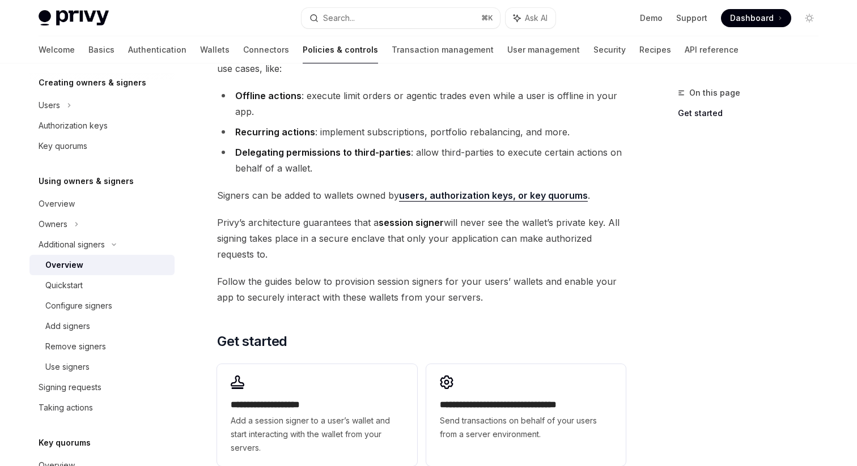
scroll to position [63, 0]
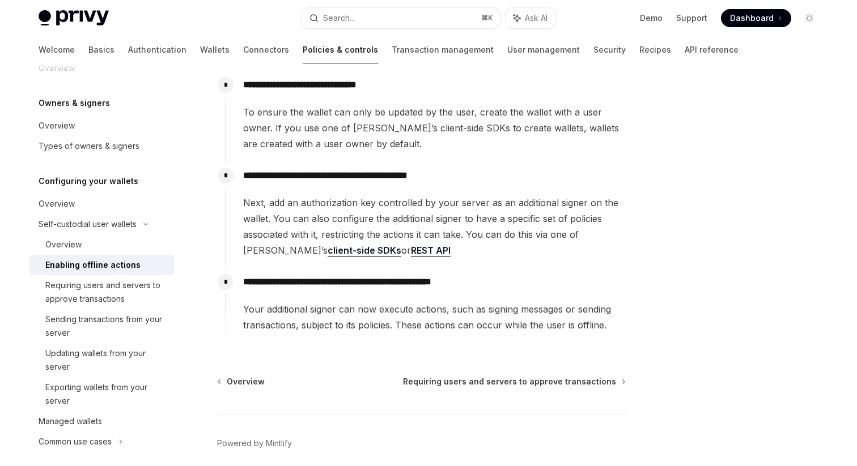
scroll to position [166, 0]
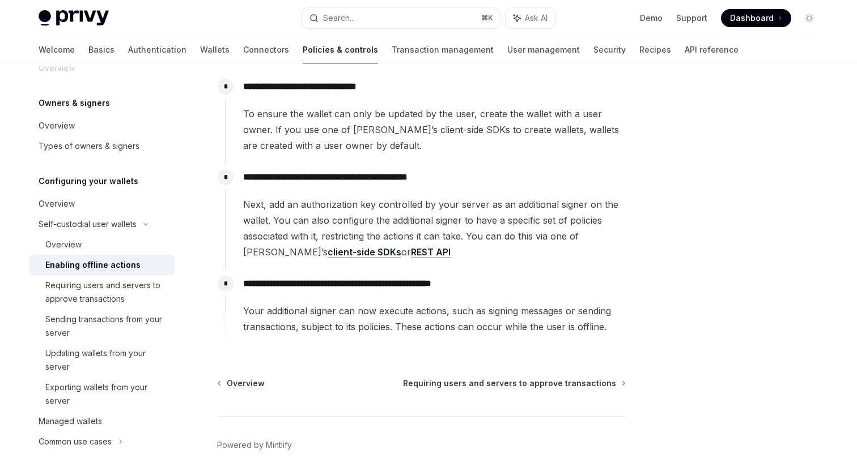
click at [327, 251] on link "client-side SDKs" at bounding box center [364, 252] width 74 height 12
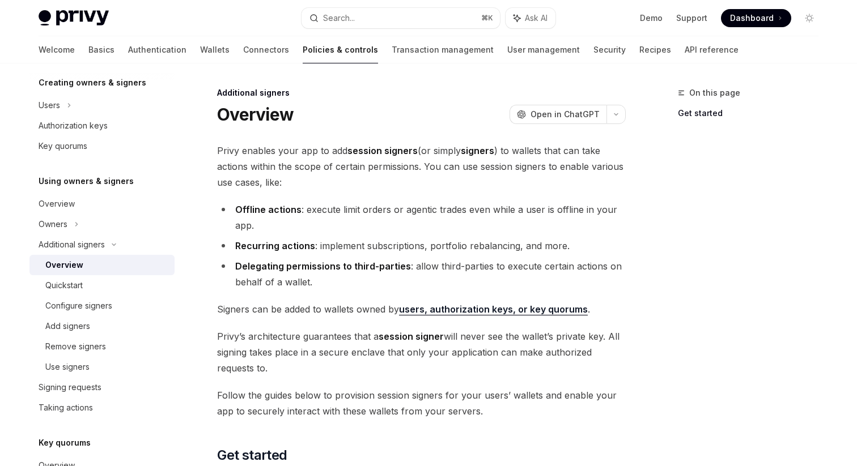
click at [435, 309] on link "users, authorization keys, or key quorums" at bounding box center [493, 310] width 189 height 12
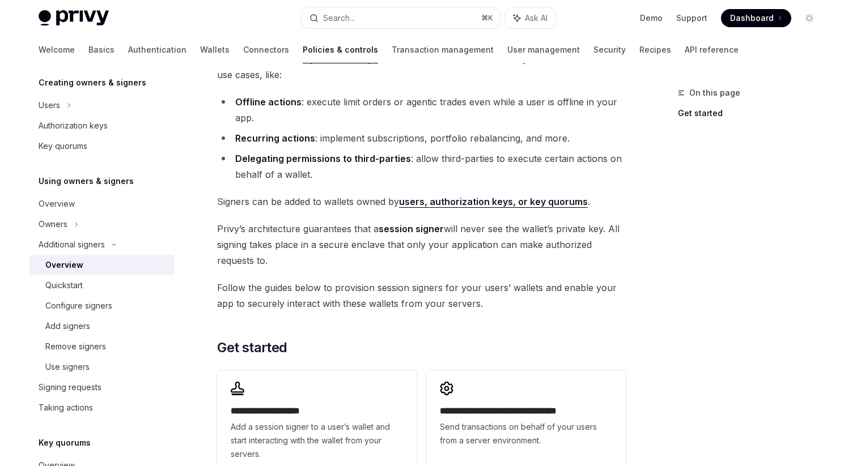
scroll to position [287, 0]
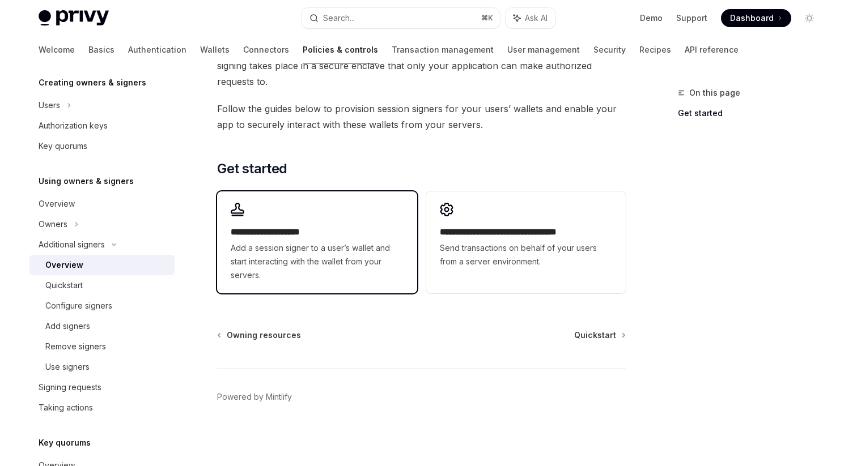
click at [386, 265] on span "Add a session signer to a user’s wallet and start interacting with the wallet f…" at bounding box center [317, 261] width 172 height 41
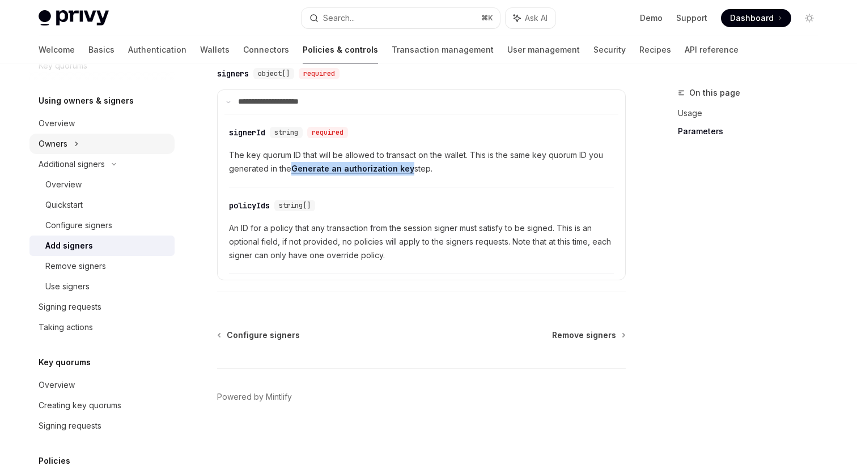
scroll to position [630, 0]
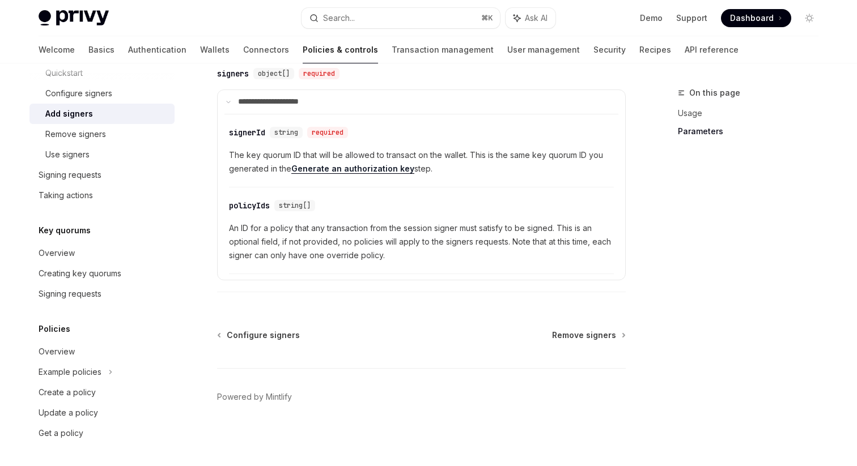
click at [37, 47] on div "Welcome Basics Authentication Wallets Connectors Policies & controls Transactio…" at bounding box center [428, 49] width 834 height 27
click at [88, 48] on link "Basics" at bounding box center [101, 49] width 26 height 27
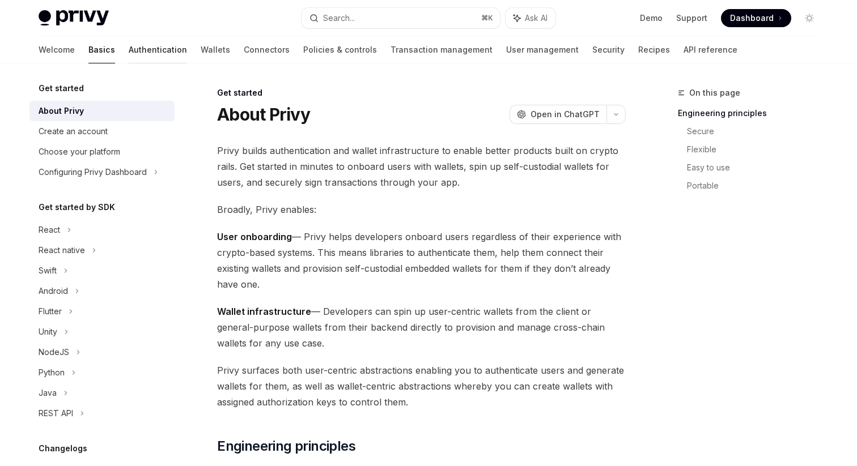
click at [129, 50] on link "Authentication" at bounding box center [158, 49] width 58 height 27
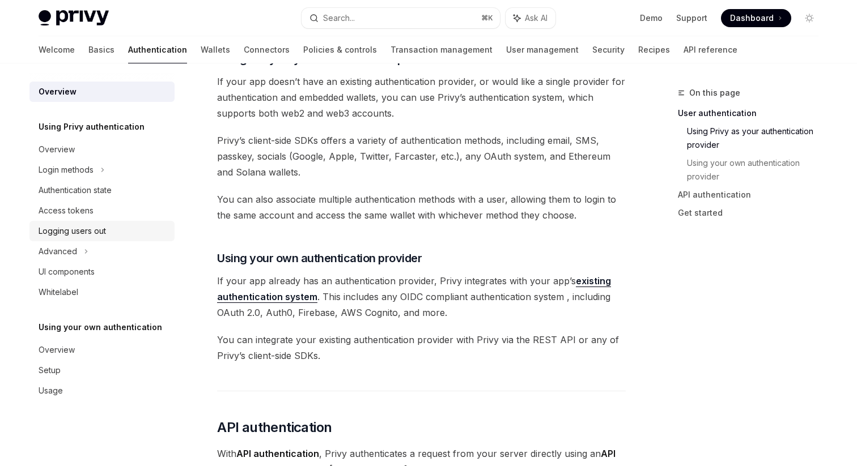
scroll to position [425, 0]
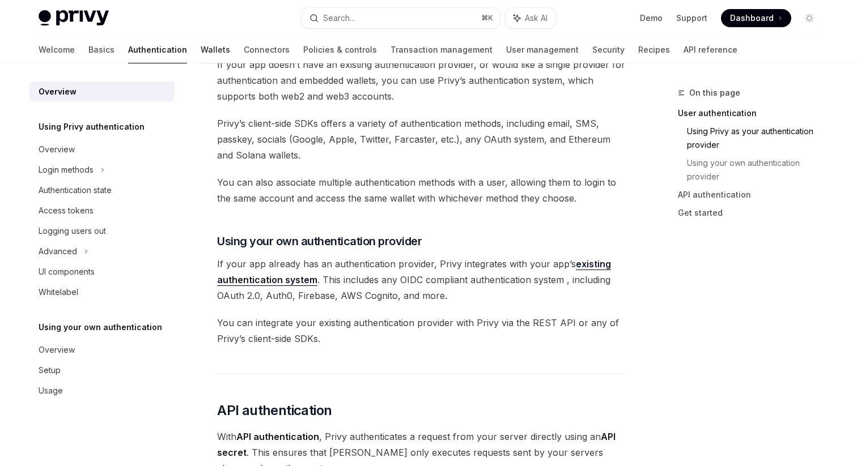
click at [201, 42] on link "Wallets" at bounding box center [215, 49] width 29 height 27
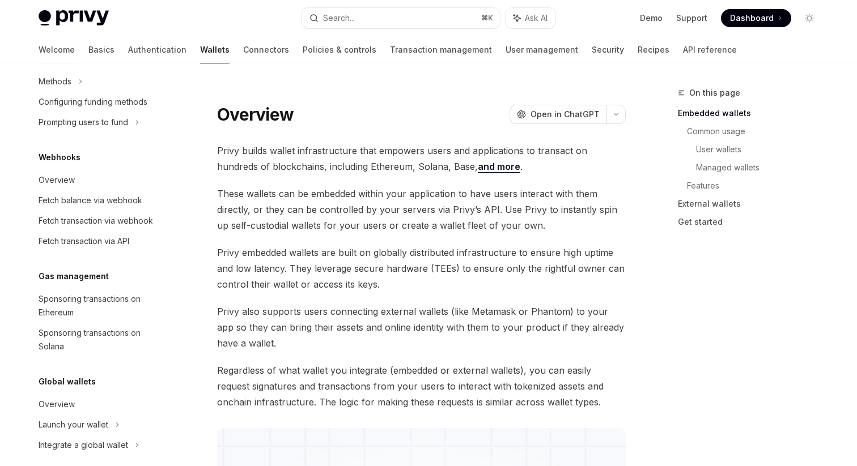
scroll to position [514, 0]
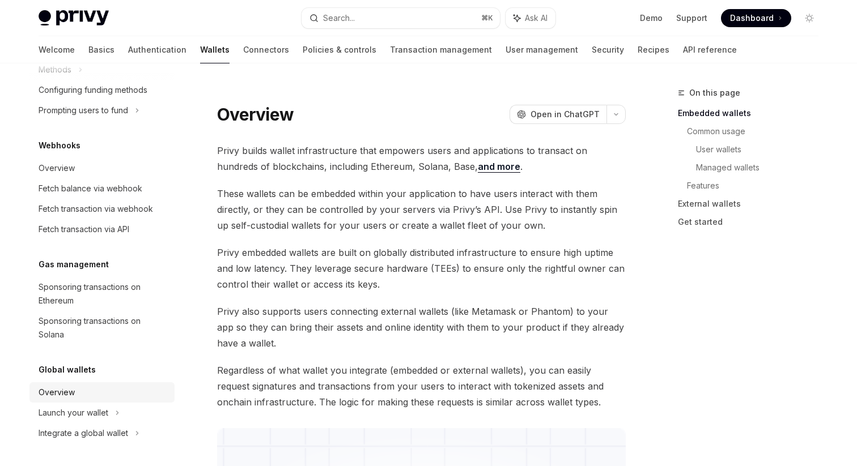
click at [63, 392] on div "Overview" at bounding box center [57, 393] width 36 height 14
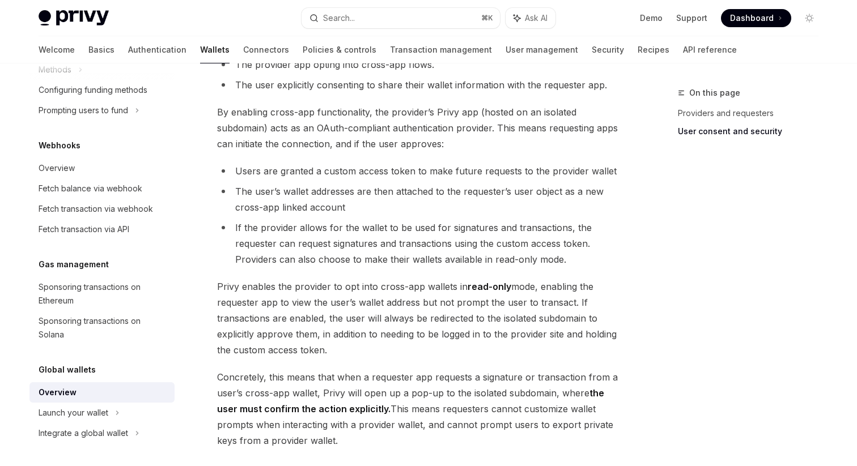
scroll to position [901, 0]
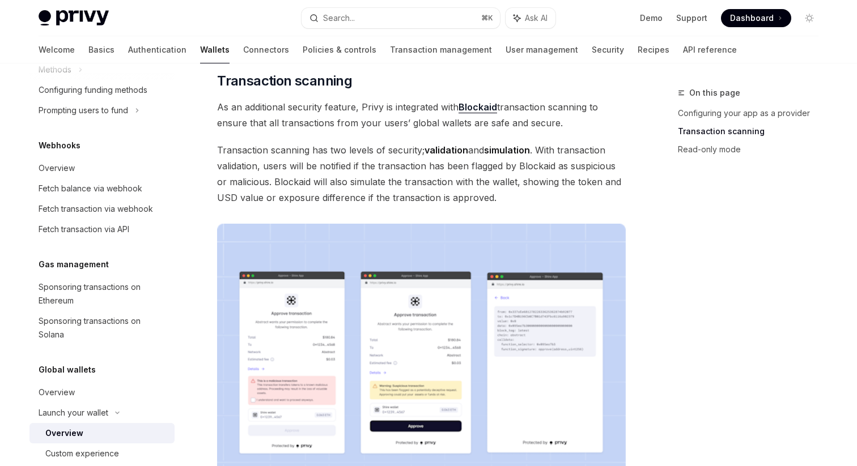
scroll to position [462, 0]
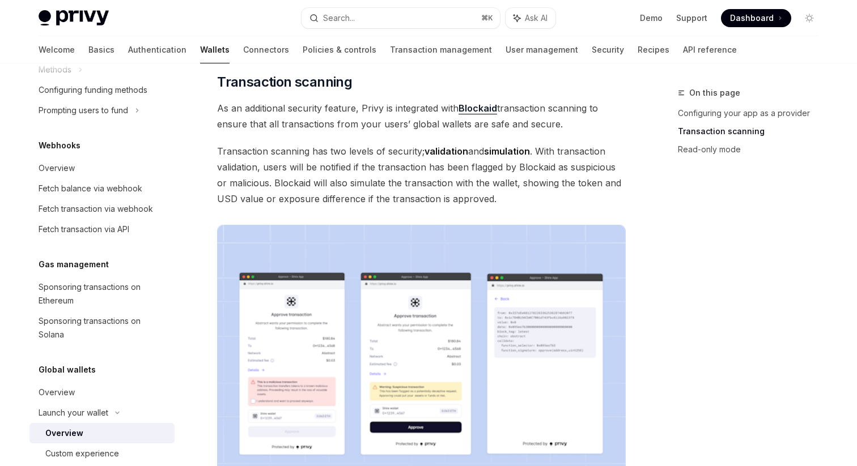
click at [292, 109] on span "As an additional security feature, Privy is integrated with Blockaid transactio…" at bounding box center [421, 116] width 408 height 32
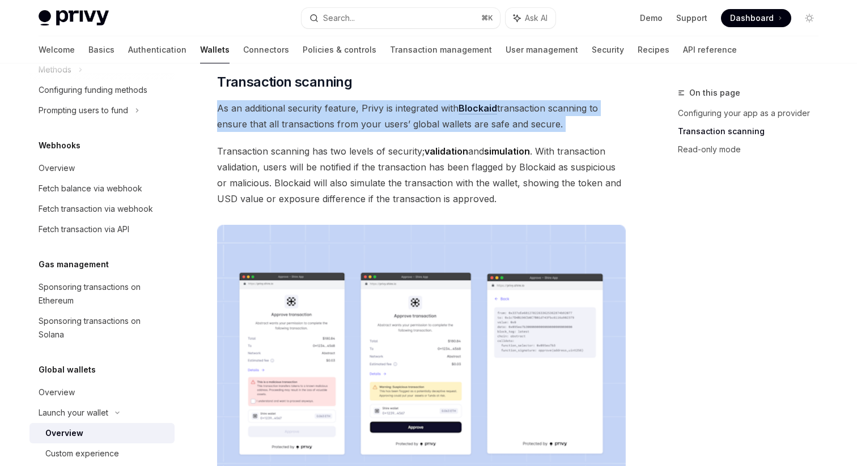
click at [292, 109] on span "As an additional security feature, Privy is integrated with Blockaid transactio…" at bounding box center [421, 116] width 408 height 32
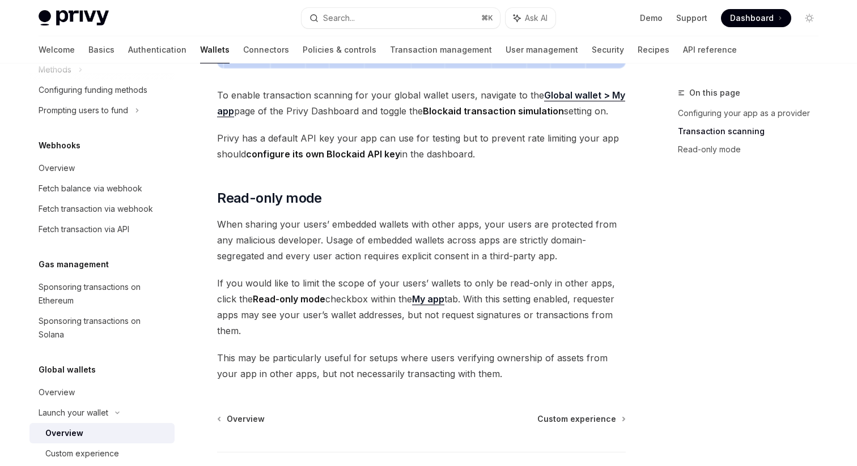
scroll to position [911, 0]
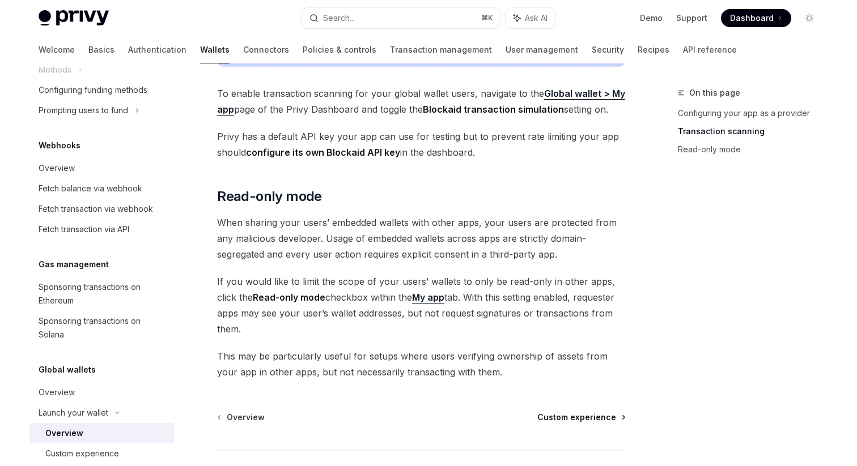
click at [614, 412] on span "Custom experience" at bounding box center [576, 417] width 79 height 11
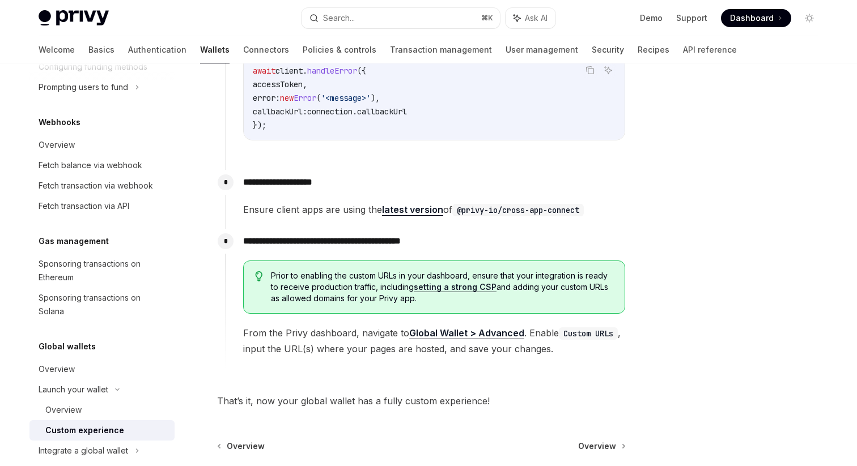
scroll to position [555, 0]
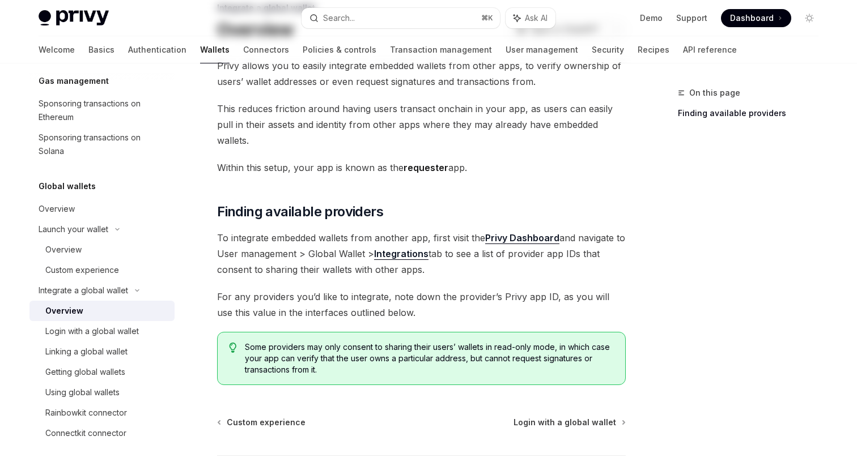
scroll to position [156, 0]
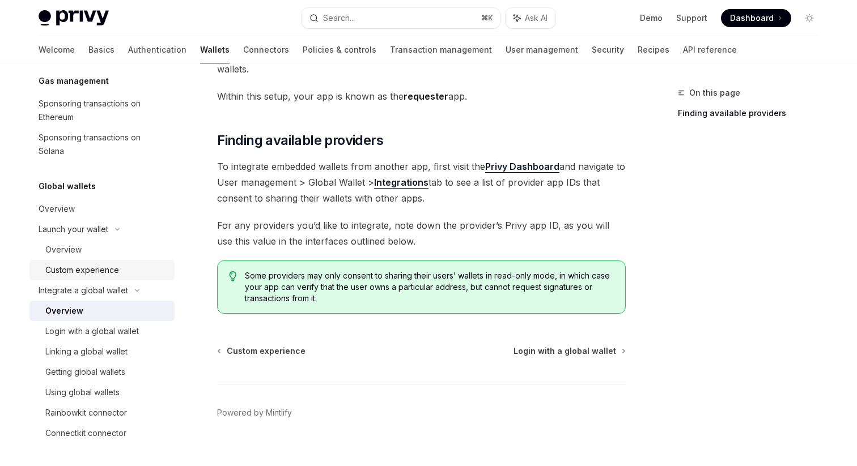
click at [143, 270] on div "Custom experience" at bounding box center [106, 270] width 122 height 14
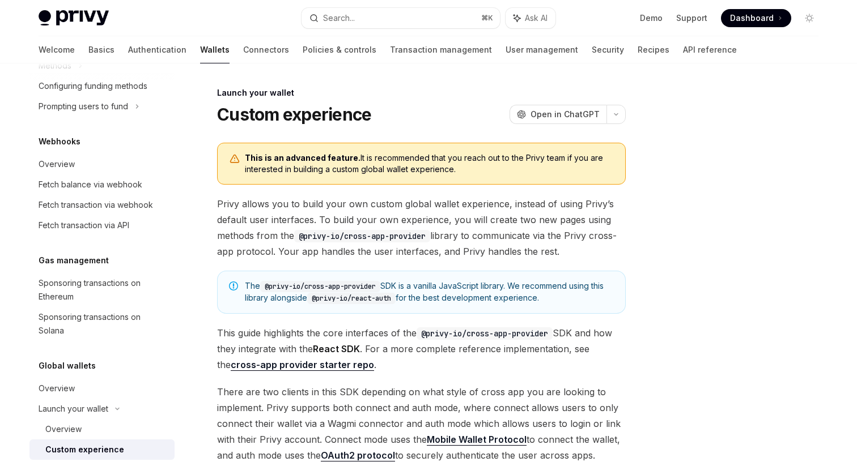
scroll to position [557, 0]
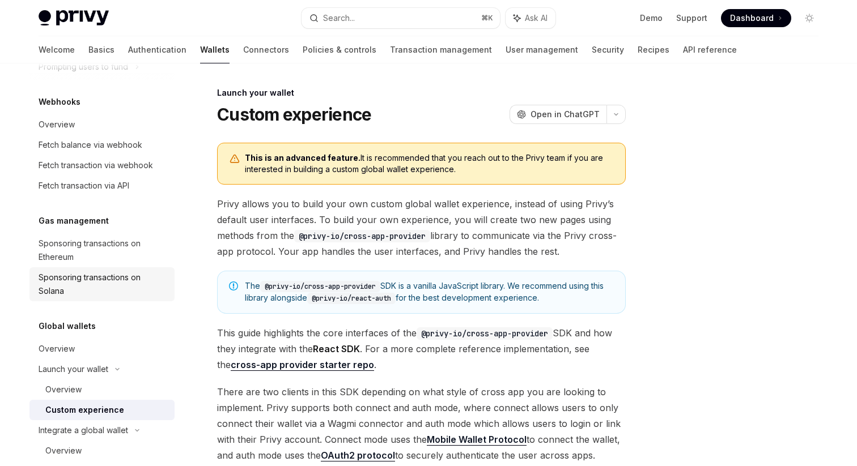
click at [124, 285] on div "Sponsoring transactions on Solana" at bounding box center [103, 284] width 129 height 27
type textarea "*"
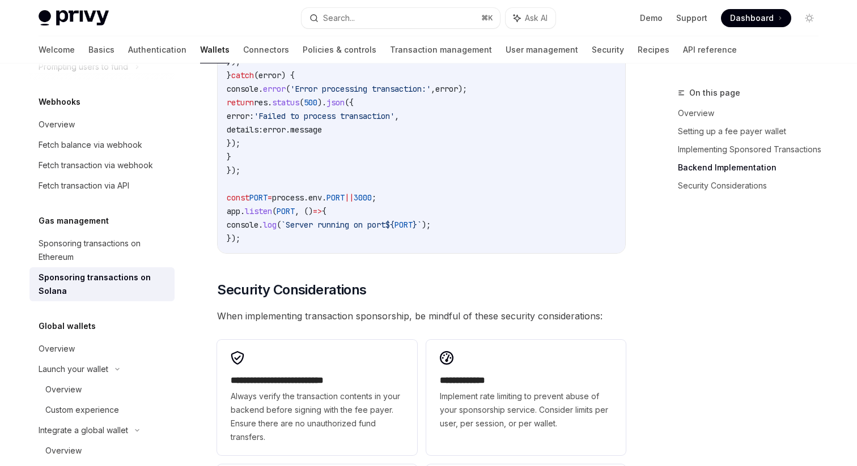
scroll to position [3006, 0]
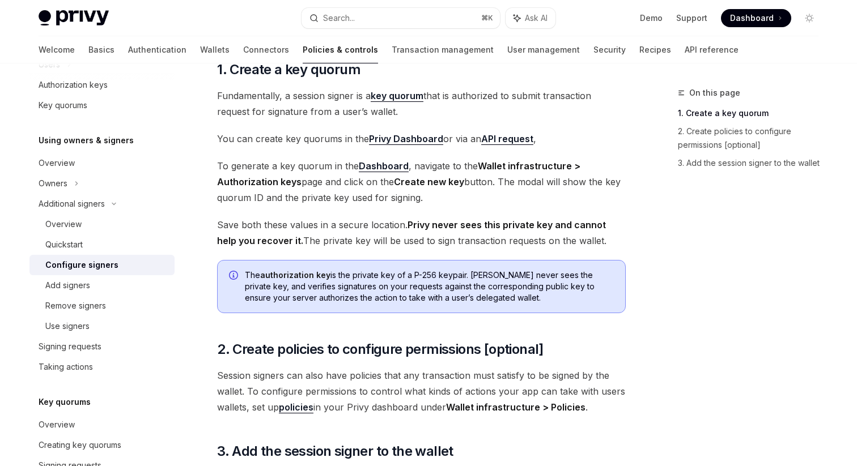
scroll to position [286, 0]
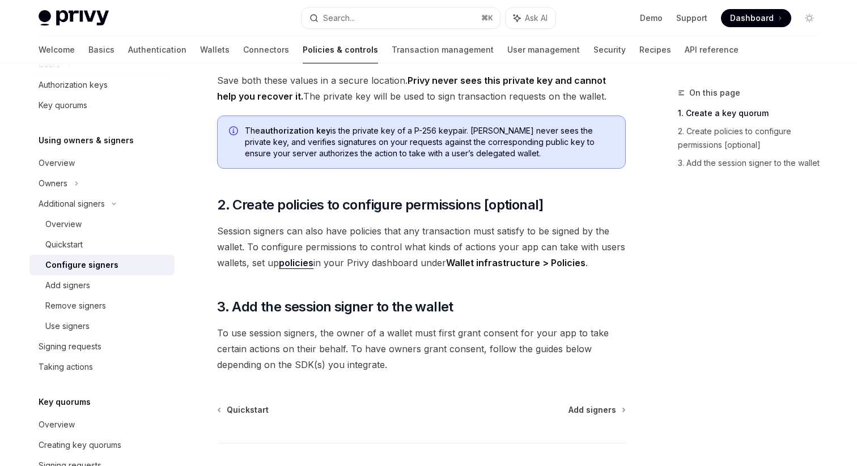
scroll to position [287, 0]
